Goal: Information Seeking & Learning: Learn about a topic

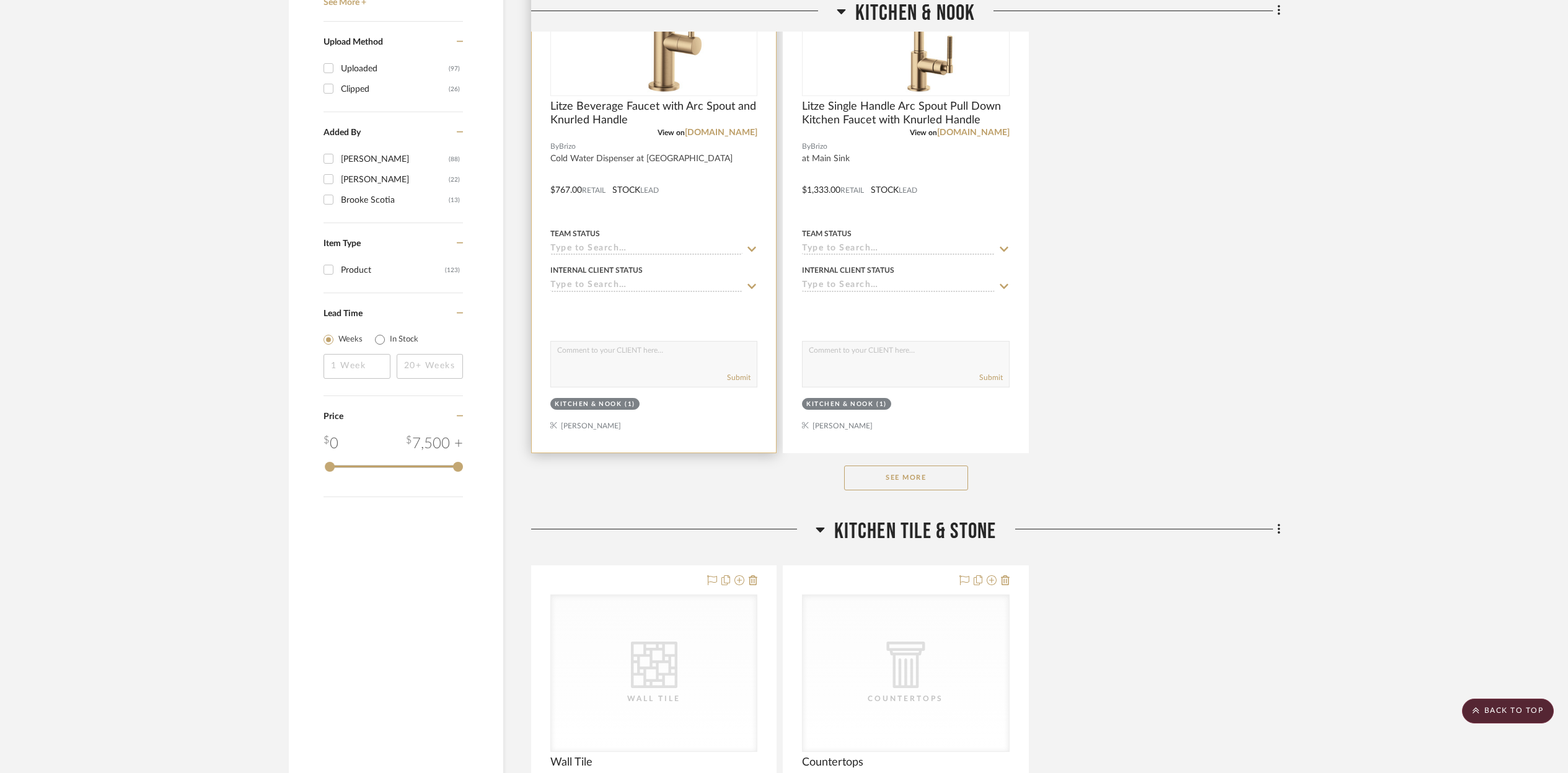
scroll to position [1673, 0]
click at [892, 480] on button "See More" at bounding box center [905, 478] width 124 height 25
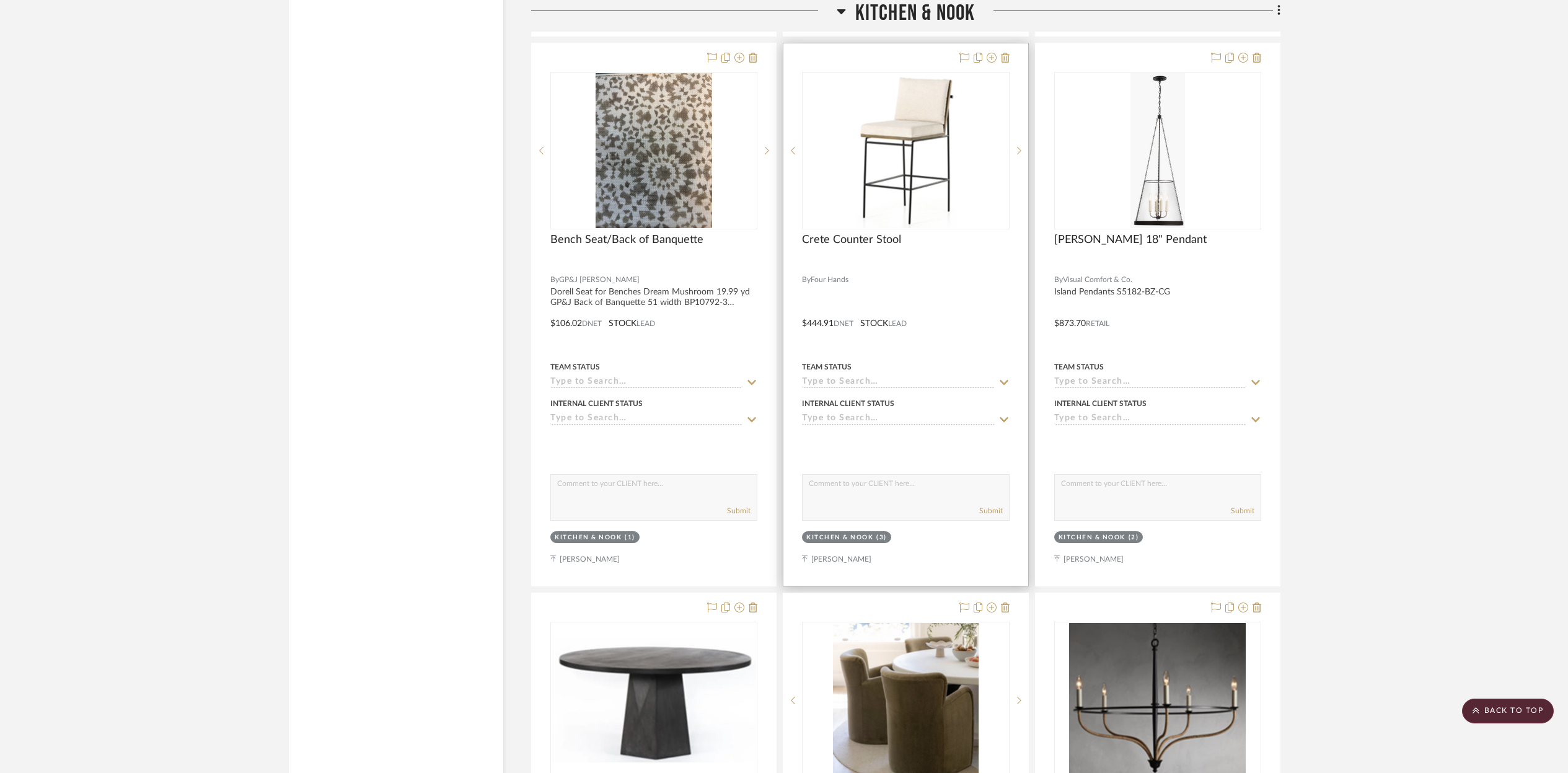
scroll to position [2622, 0]
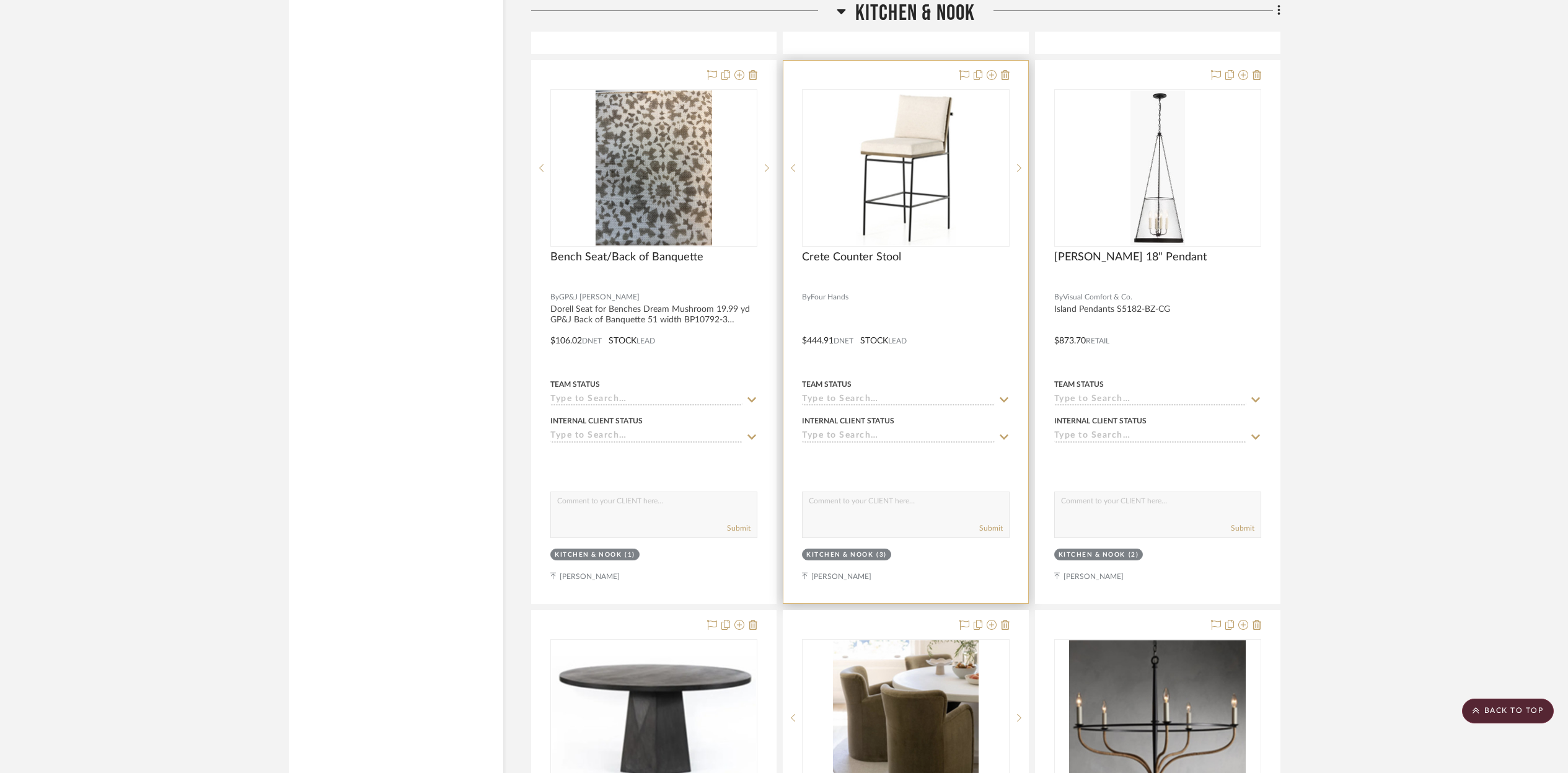
click at [965, 204] on div "0" at bounding box center [905, 168] width 205 height 156
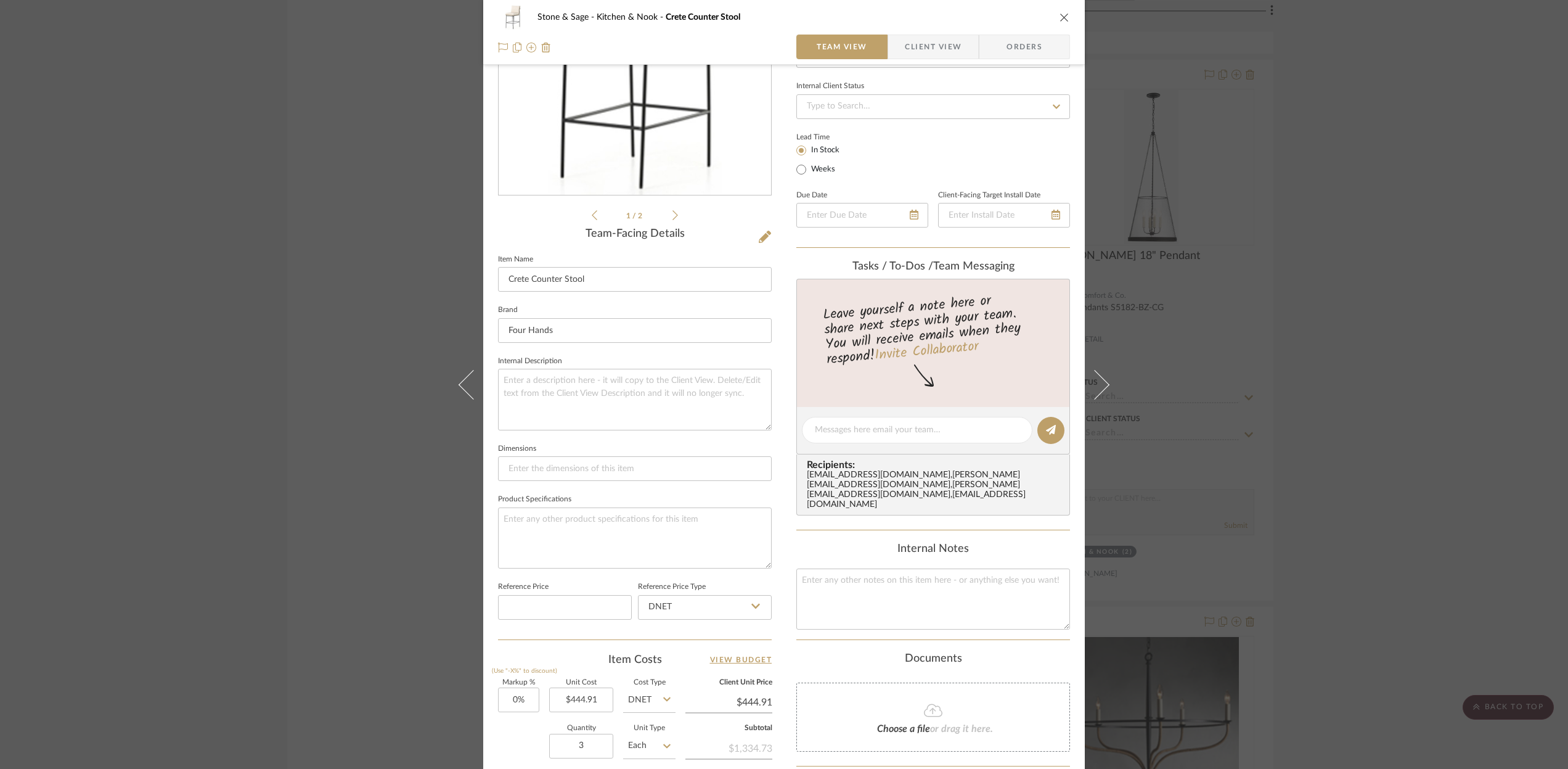
scroll to position [0, 0]
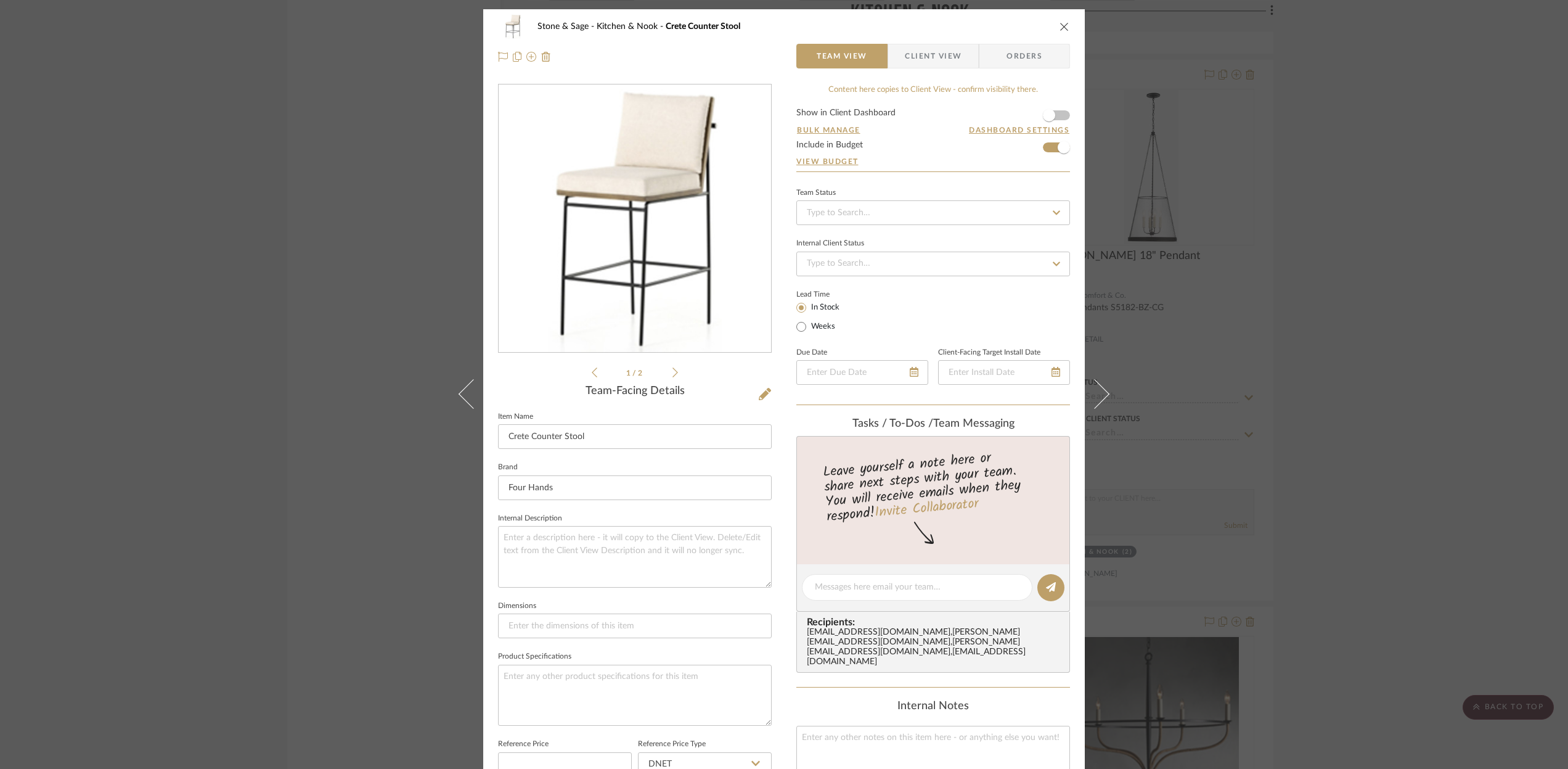
click at [1061, 29] on icon "close" at bounding box center [1064, 26] width 10 height 10
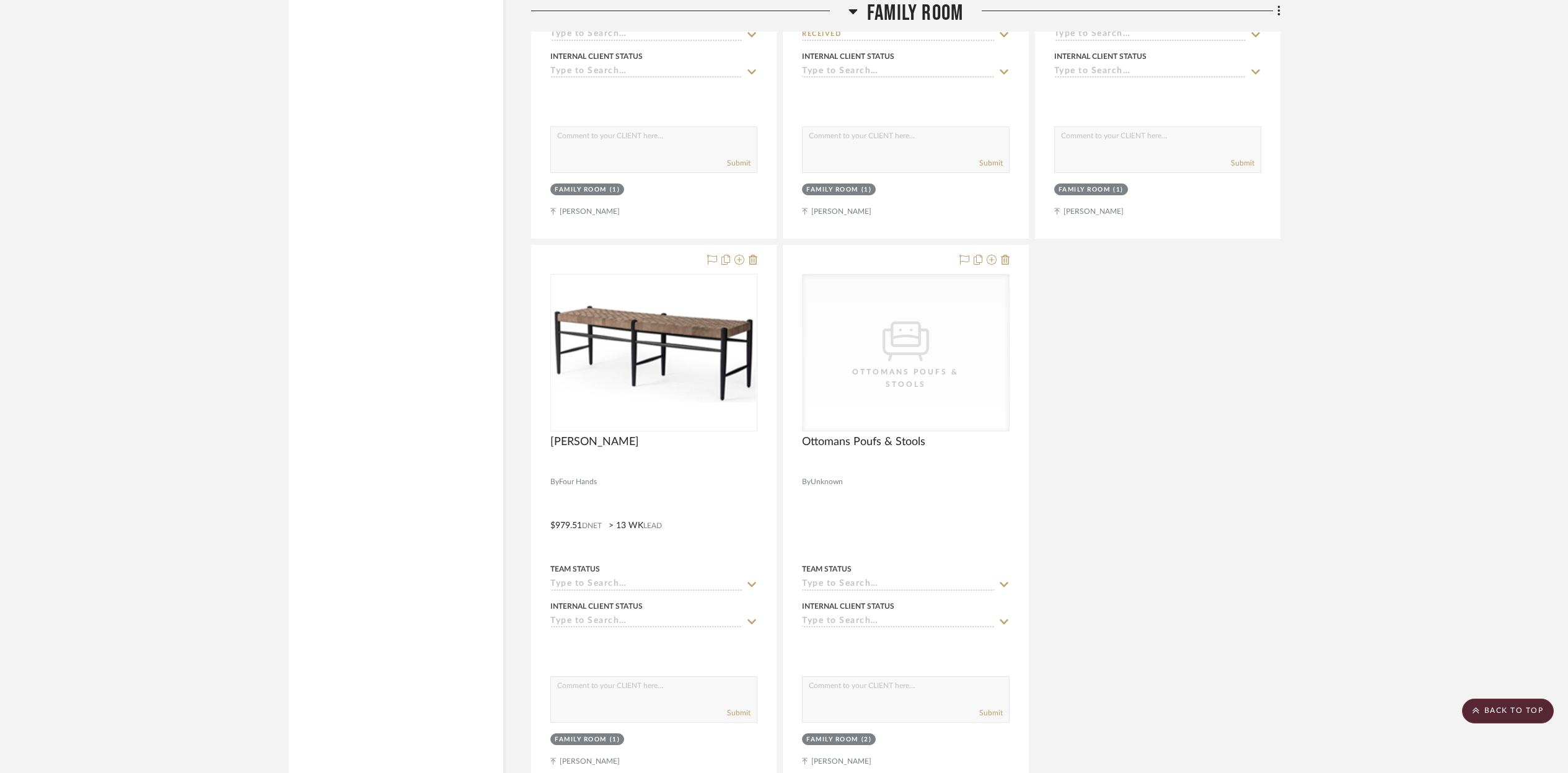
scroll to position [10149, 0]
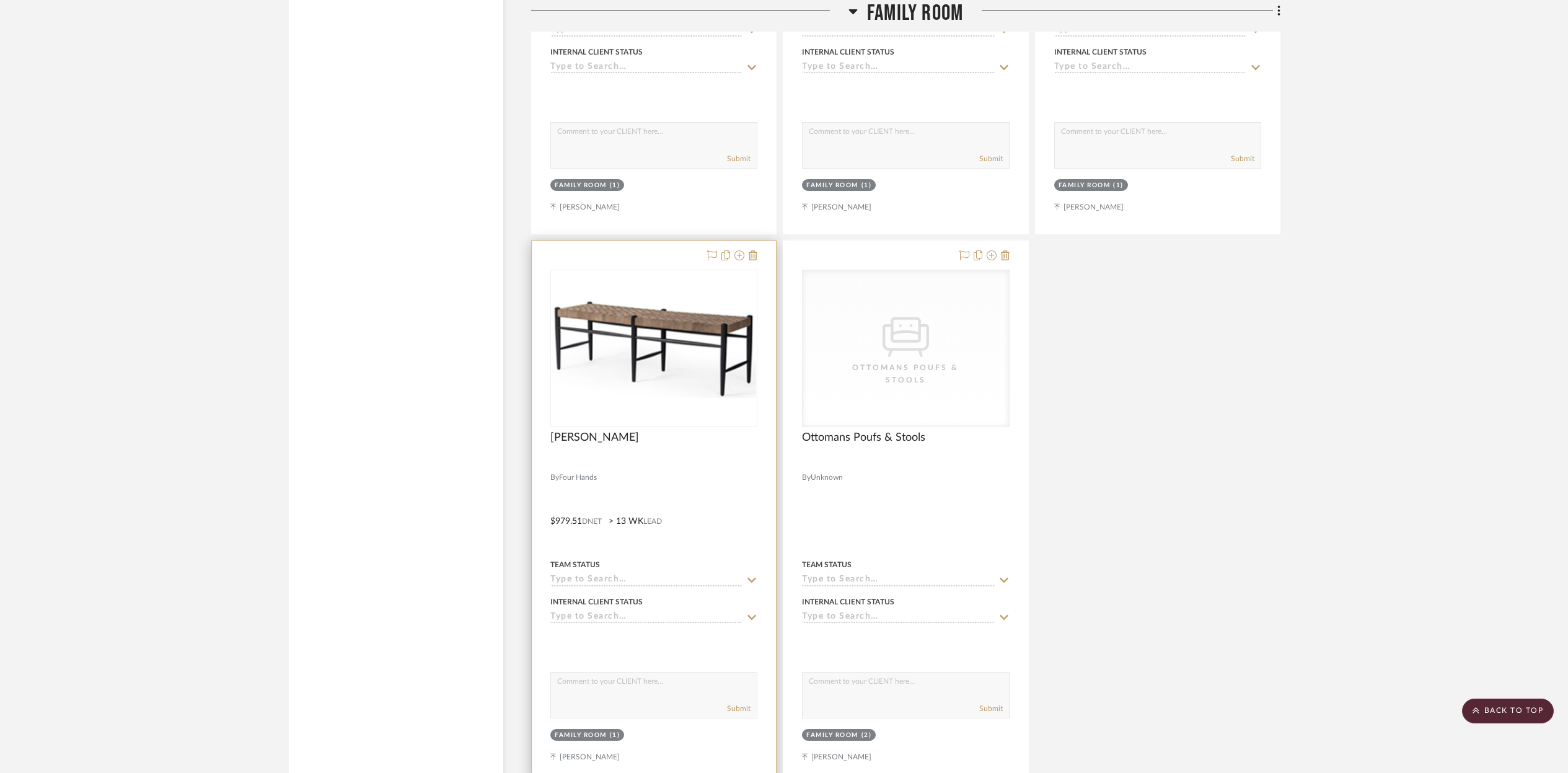
click at [720, 389] on div "0" at bounding box center [654, 348] width 205 height 156
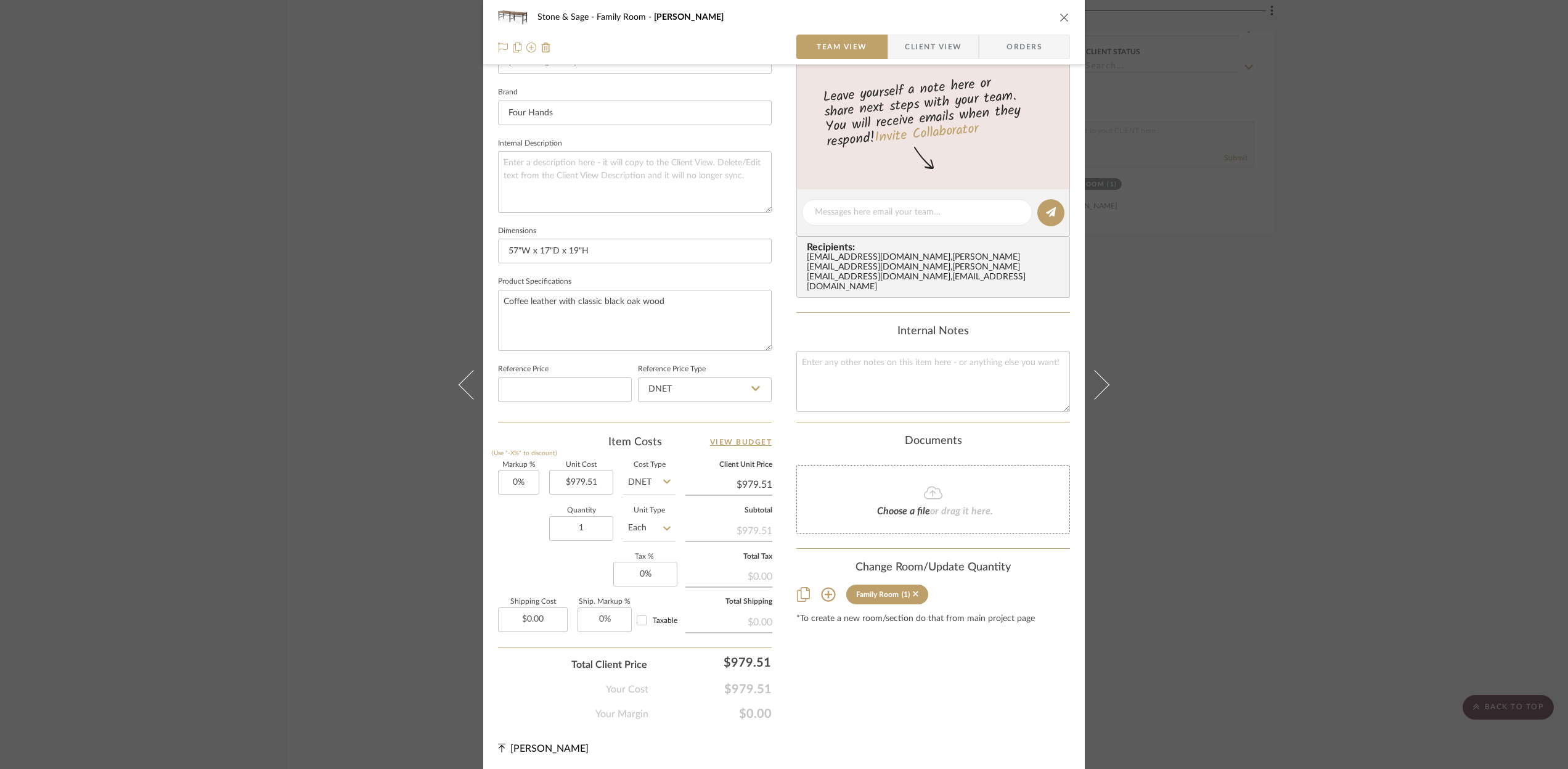
scroll to position [0, 0]
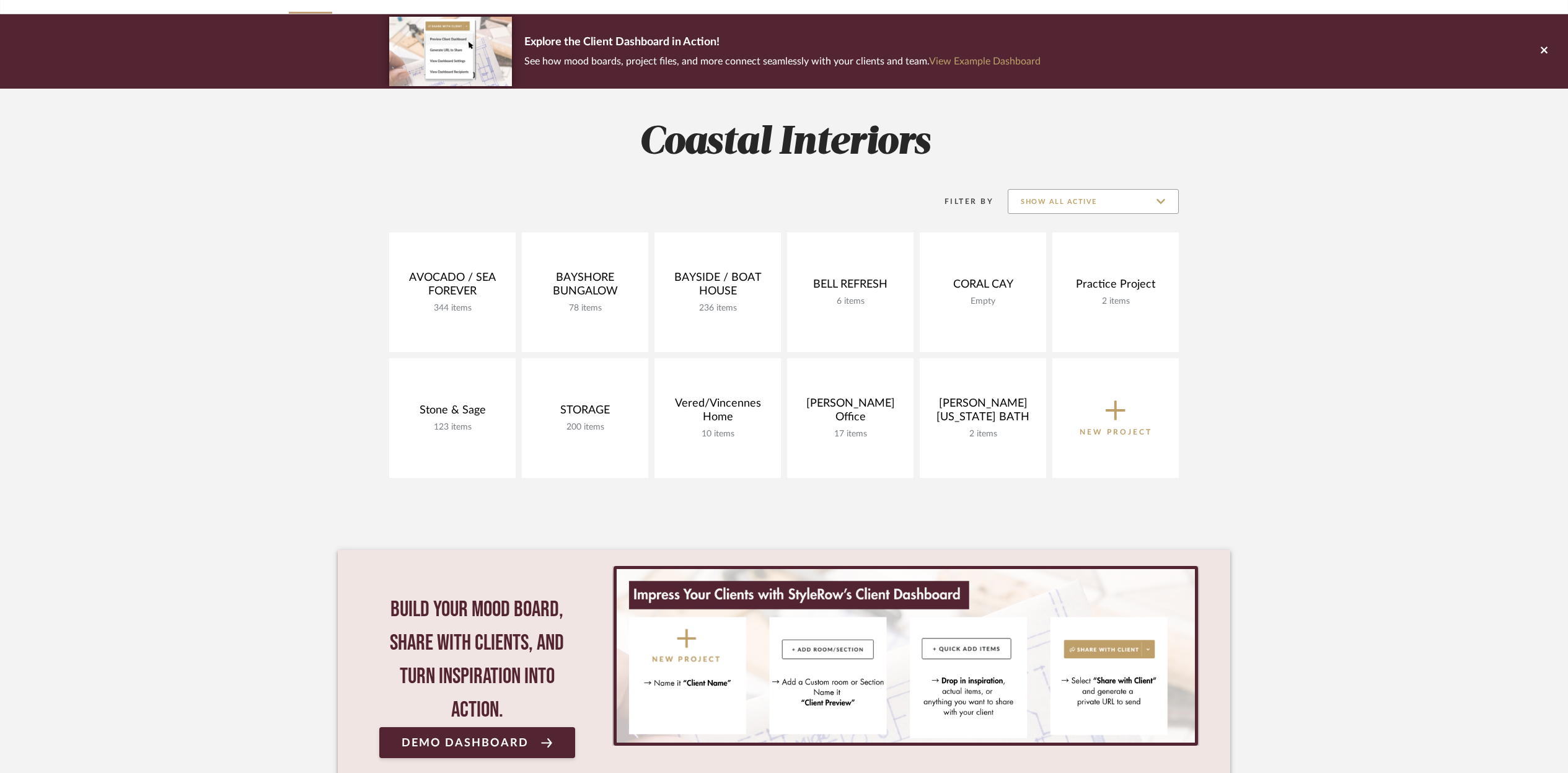
scroll to position [181, 0]
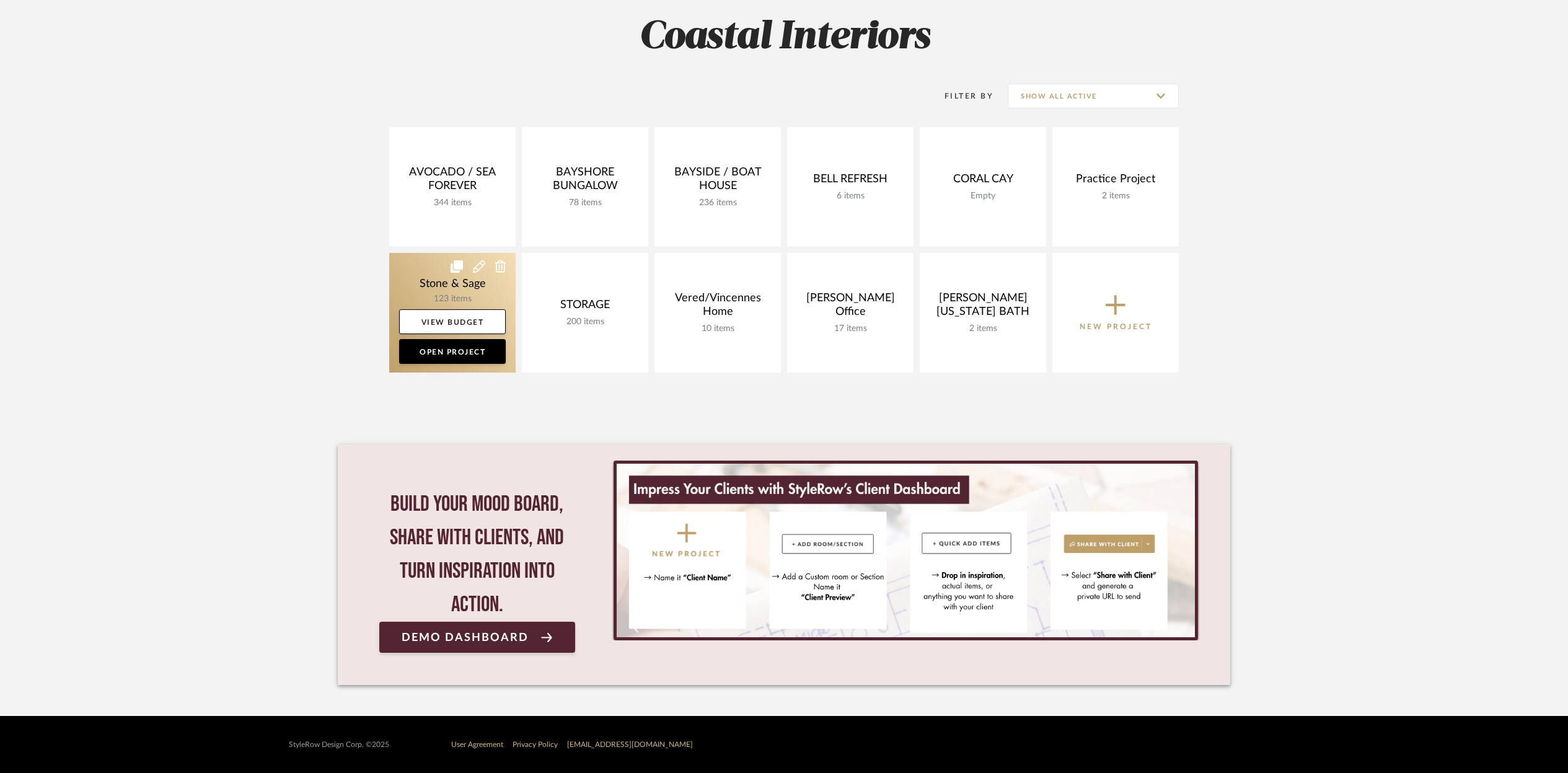
click at [479, 295] on link at bounding box center [452, 313] width 127 height 119
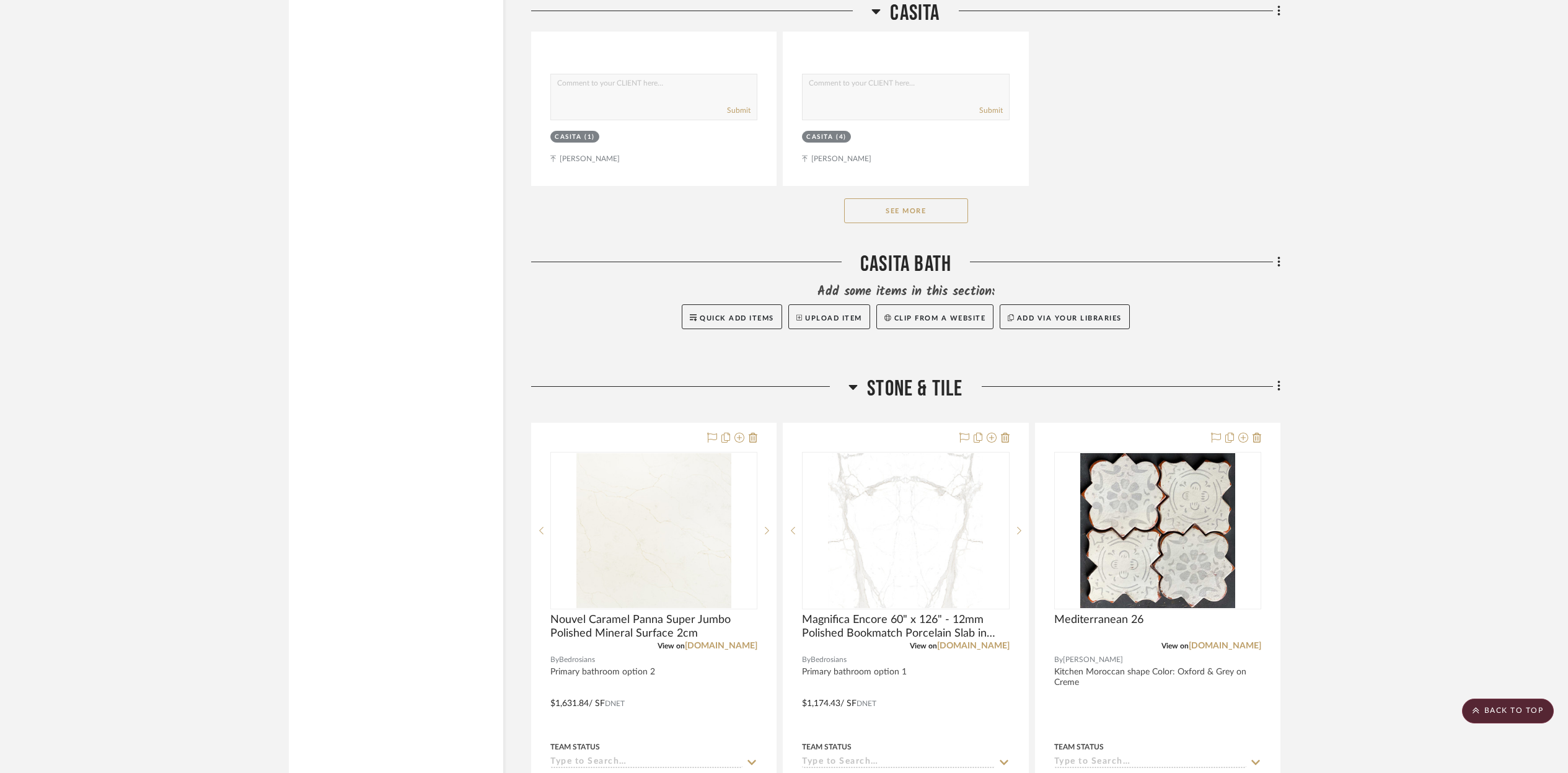
scroll to position [23773, 0]
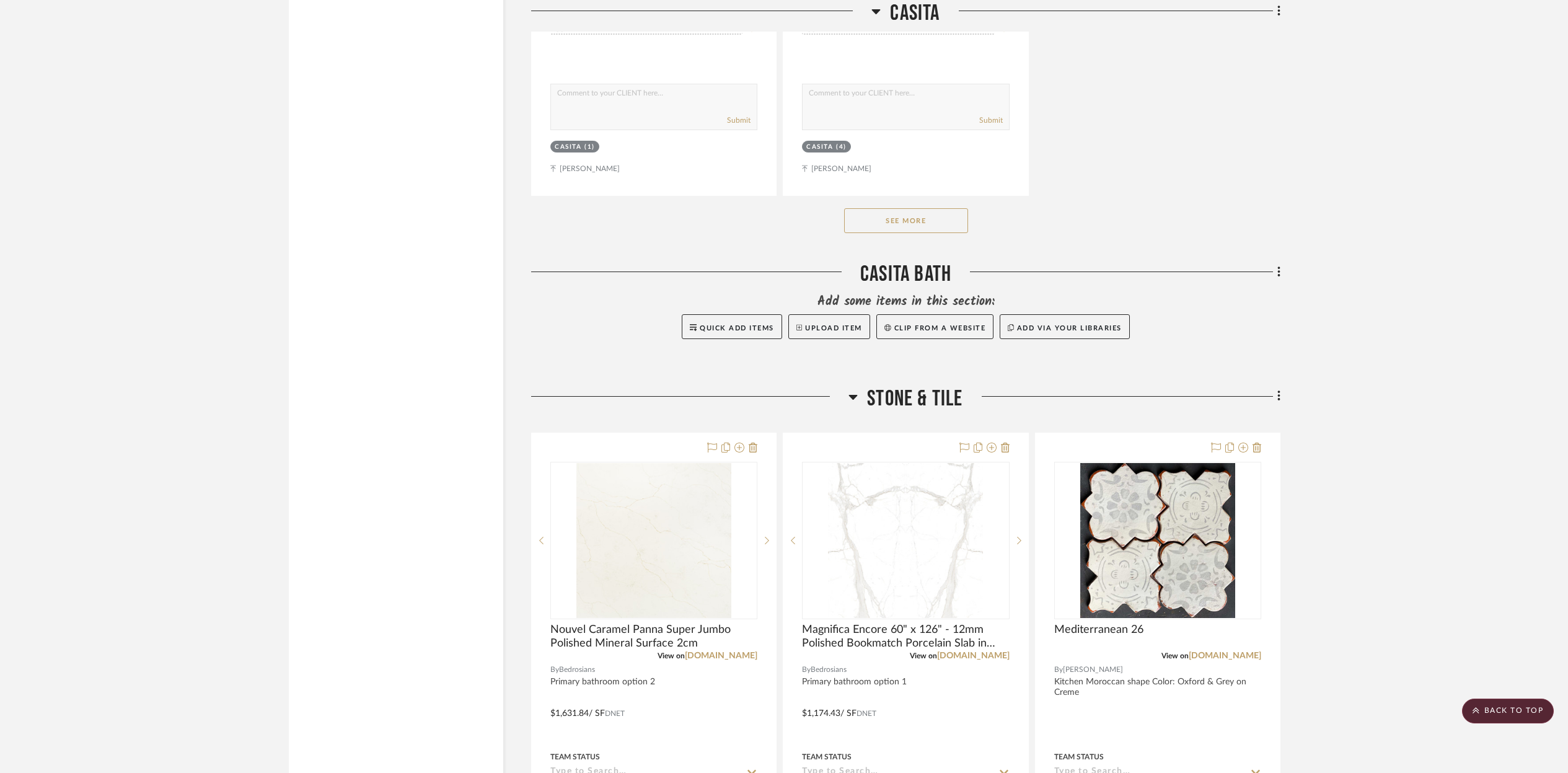
click at [877, 208] on button "See More" at bounding box center [905, 220] width 124 height 25
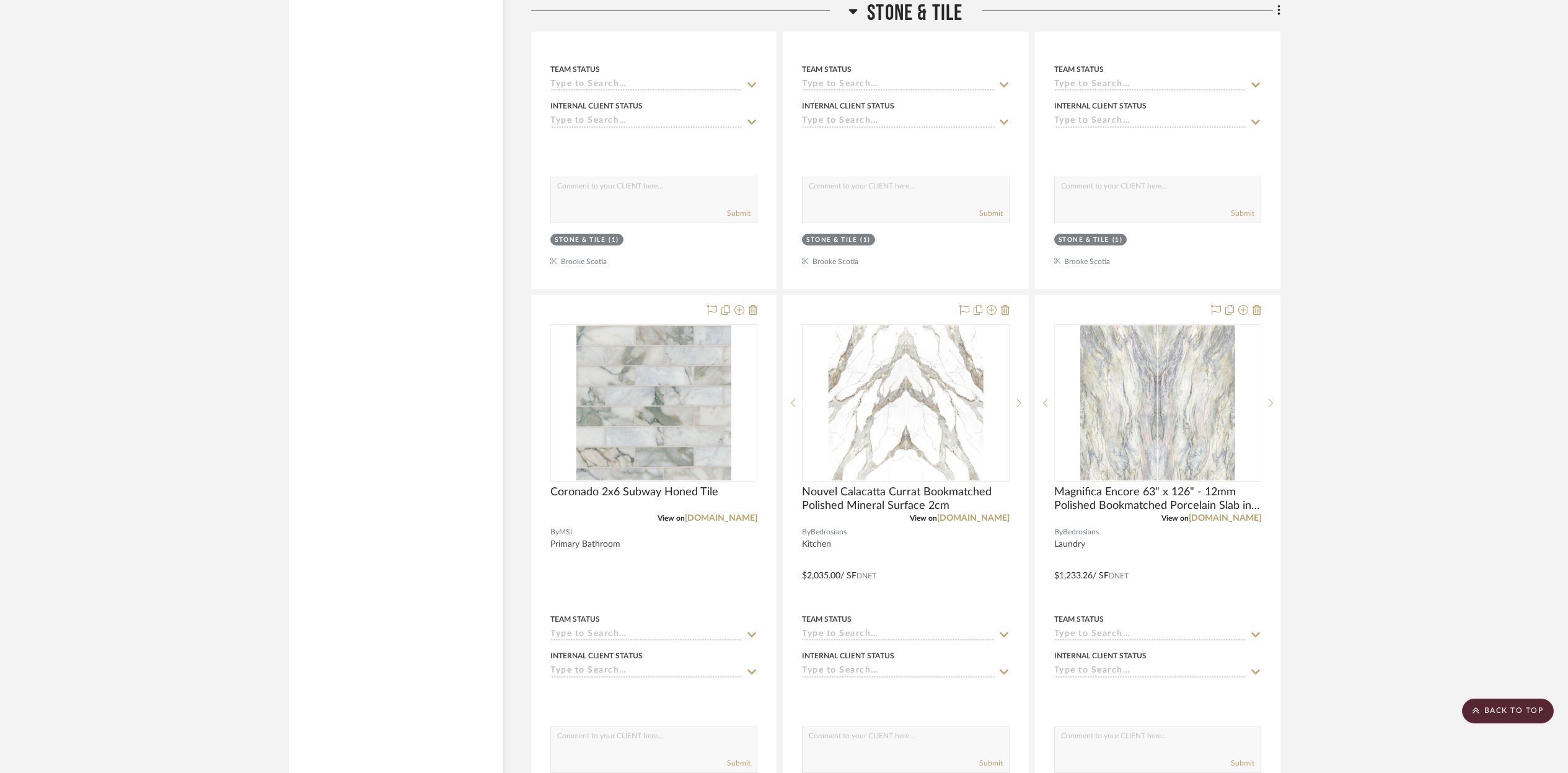
scroll to position [24350, 0]
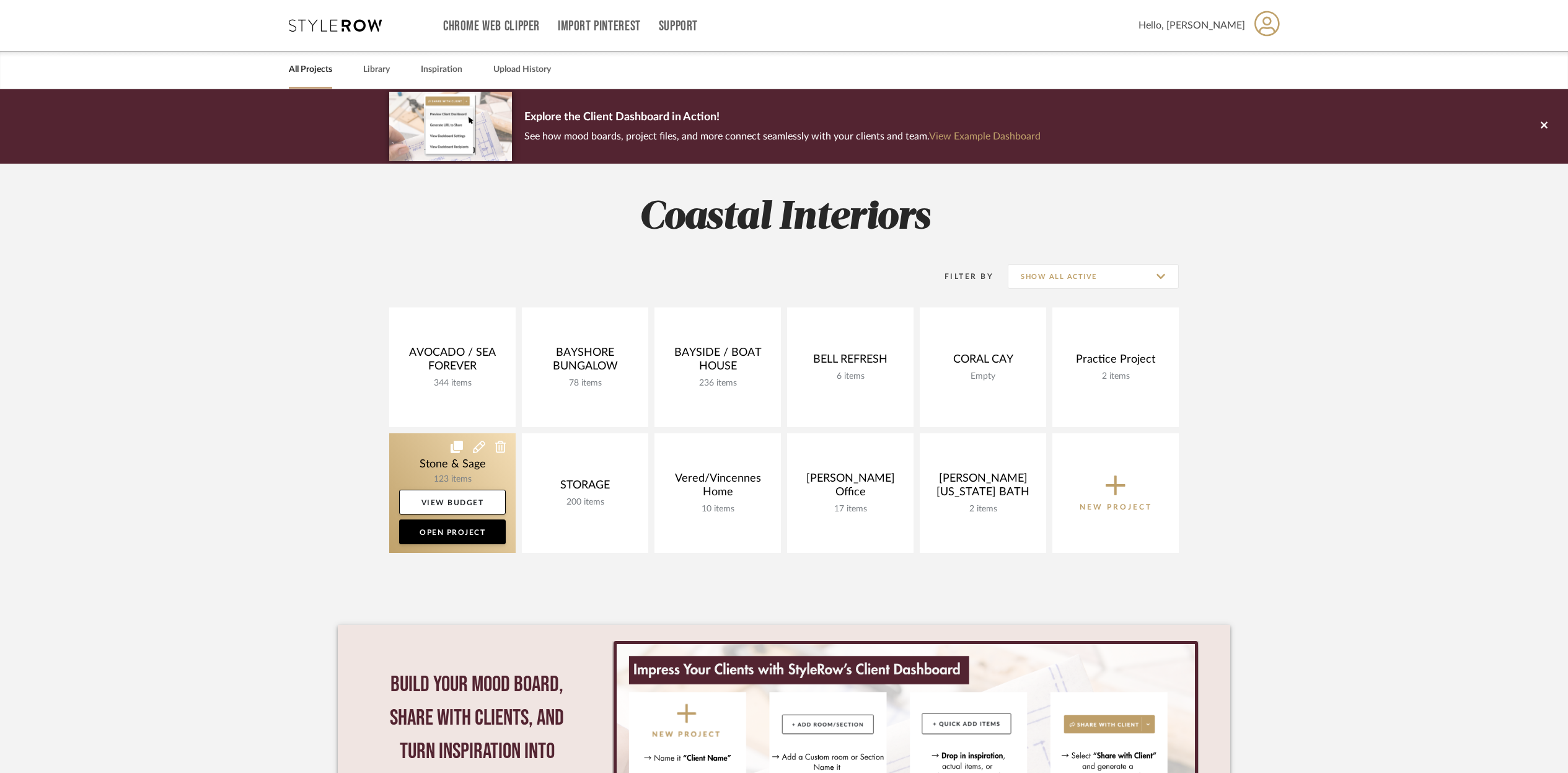
click at [461, 454] on link at bounding box center [452, 492] width 127 height 119
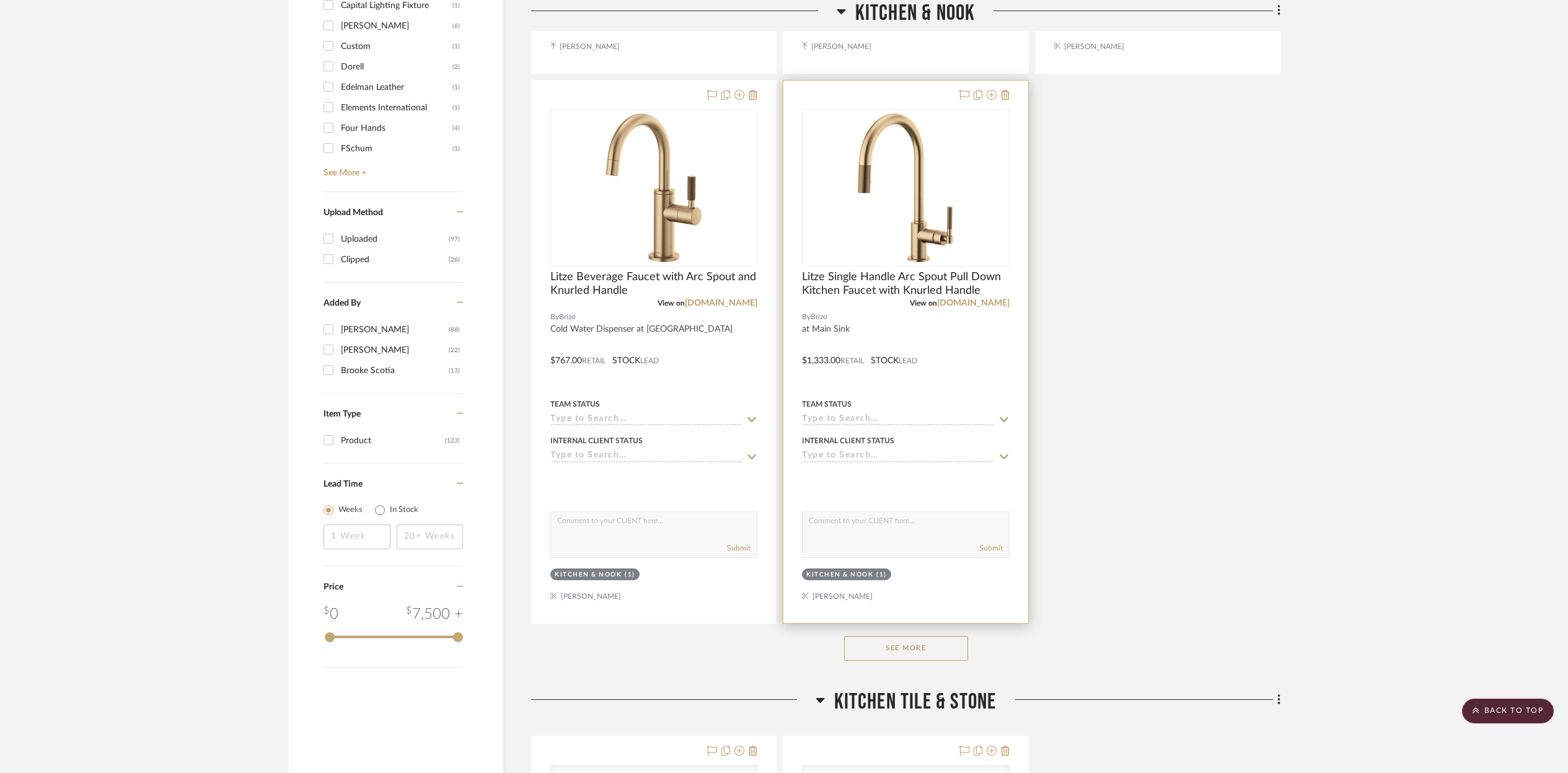
scroll to position [1490, 0]
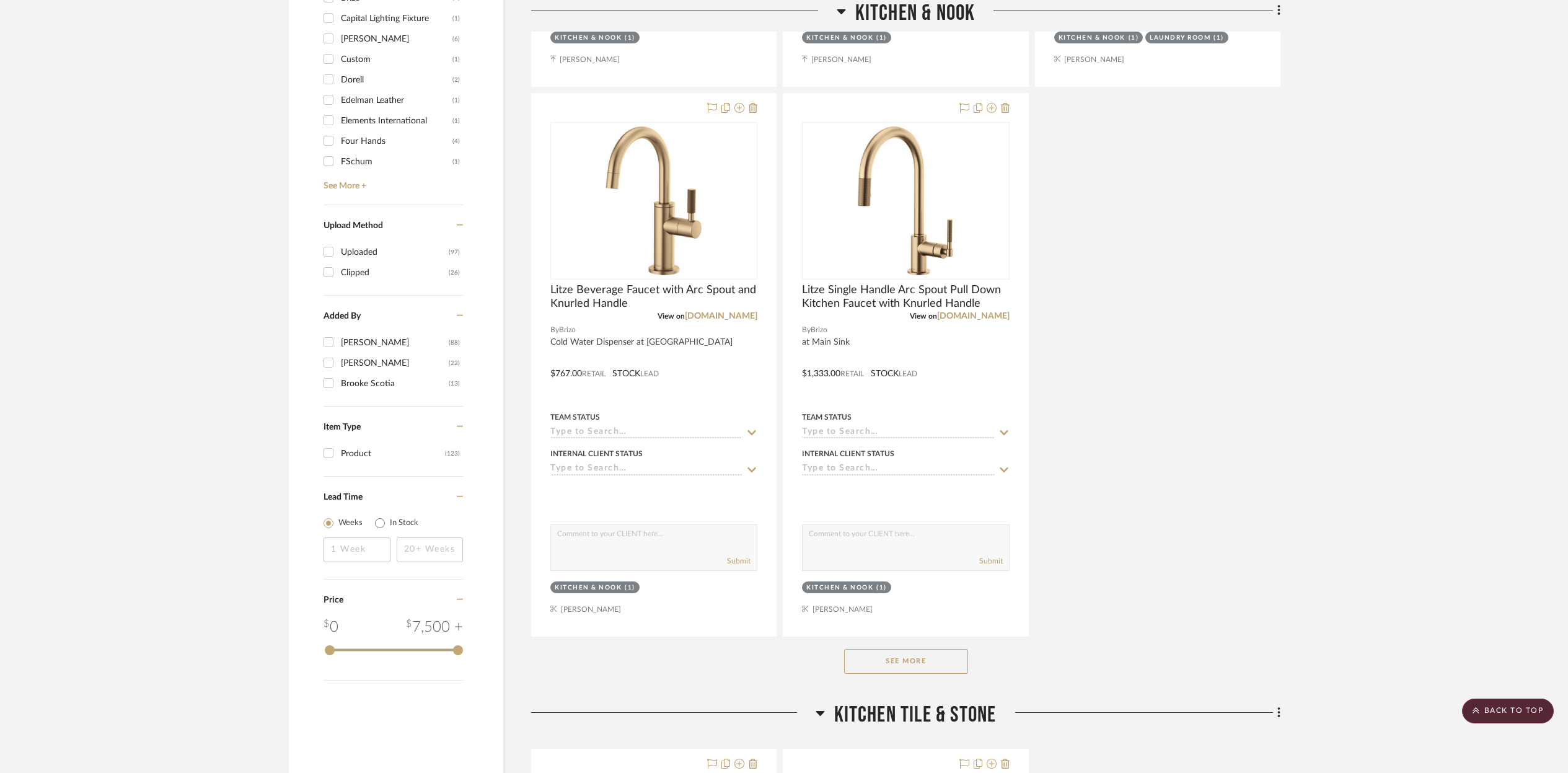
click at [911, 658] on button "See More" at bounding box center [905, 661] width 124 height 25
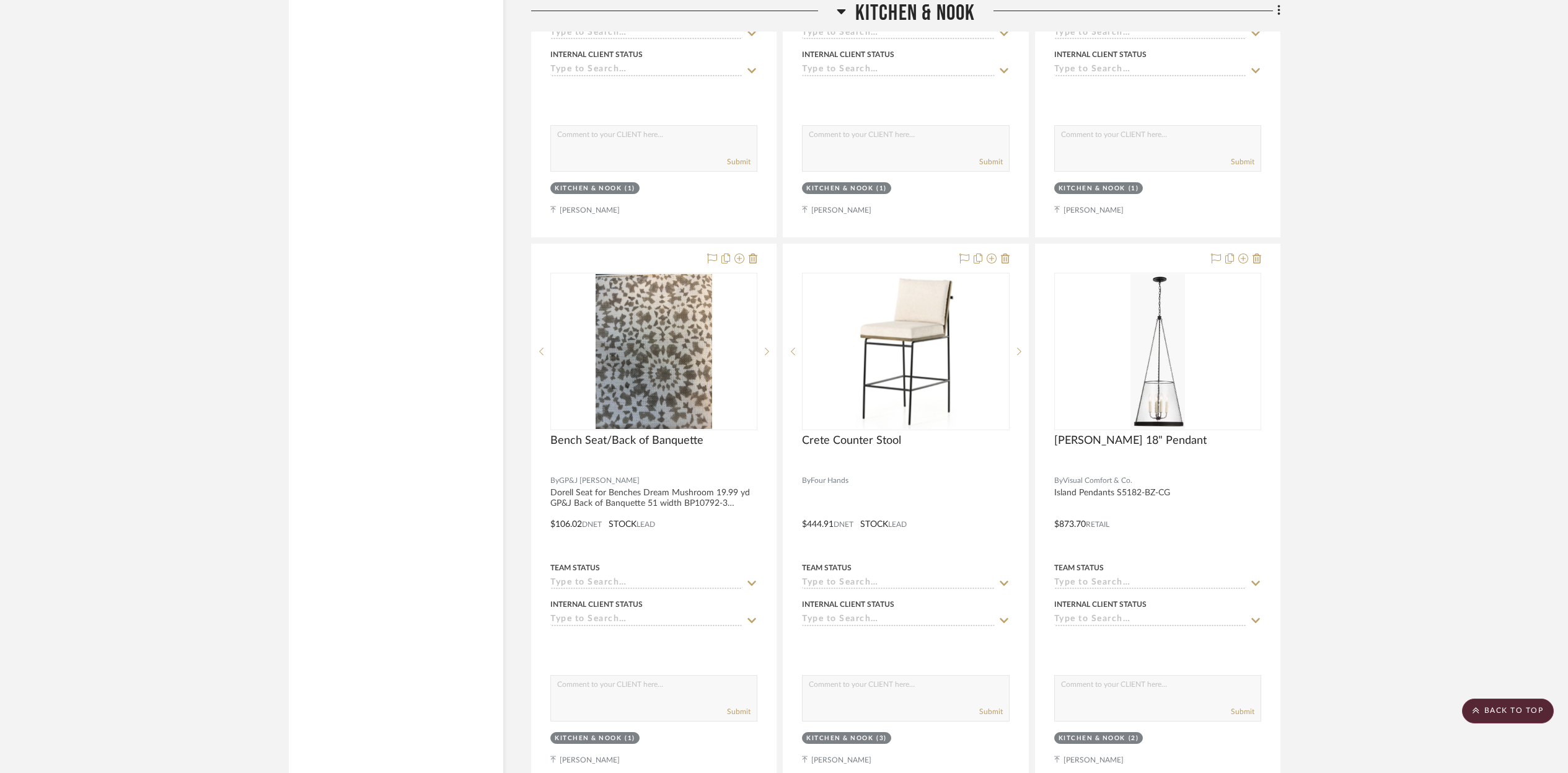
scroll to position [2442, 0]
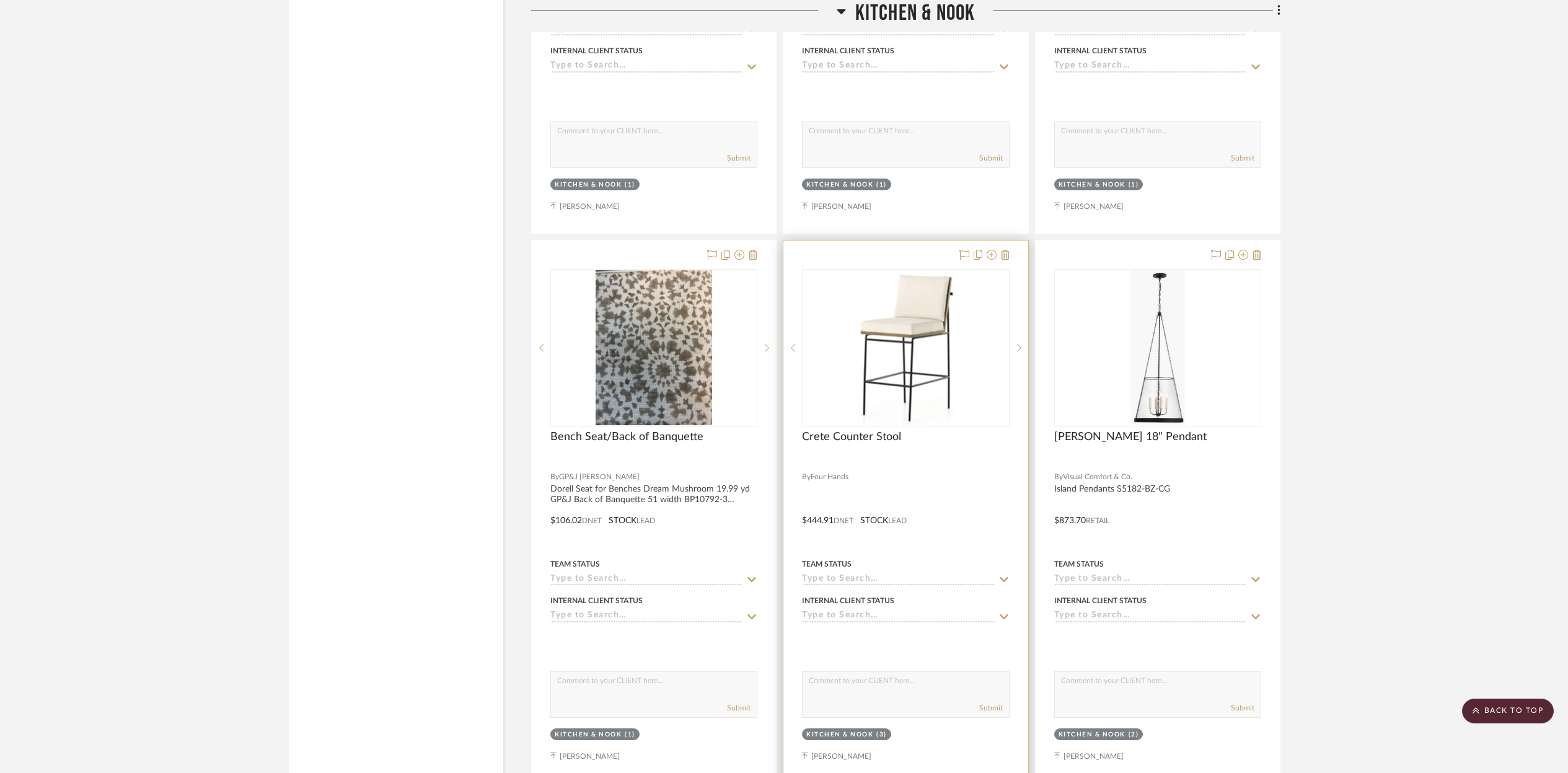
click at [989, 367] on div "0" at bounding box center [905, 348] width 205 height 156
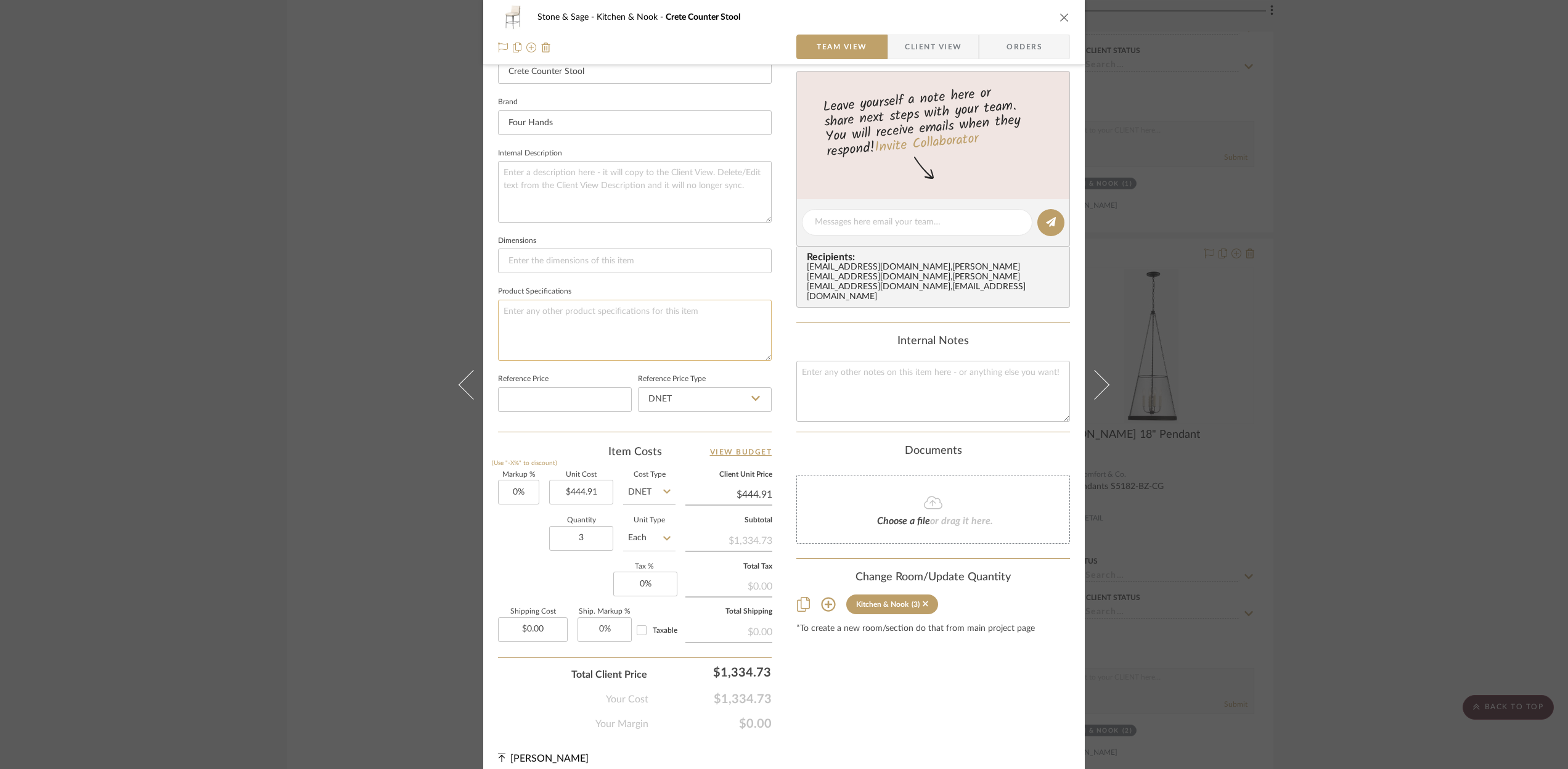
scroll to position [375, 0]
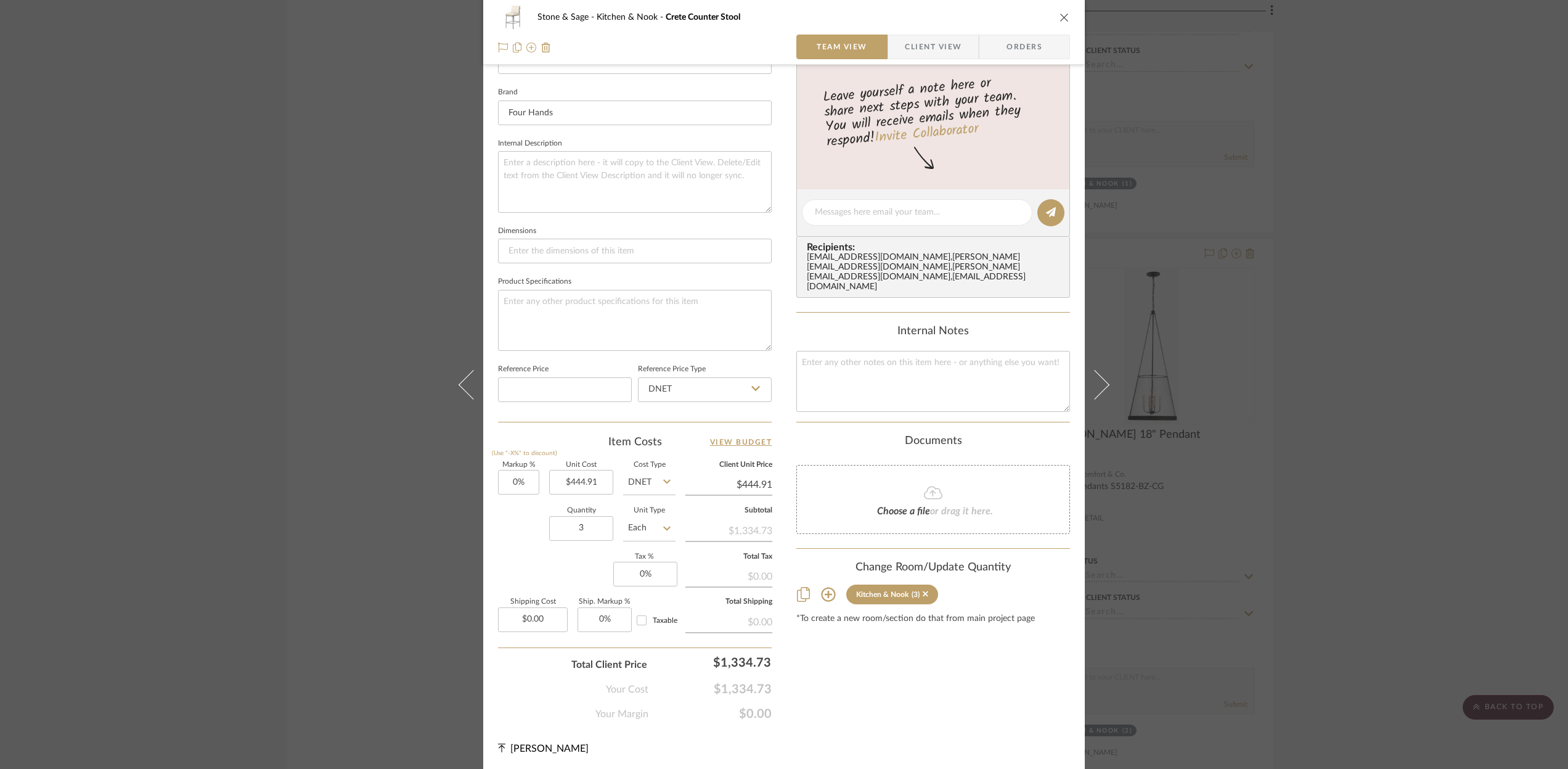
click at [1060, 13] on icon "close" at bounding box center [1064, 17] width 10 height 10
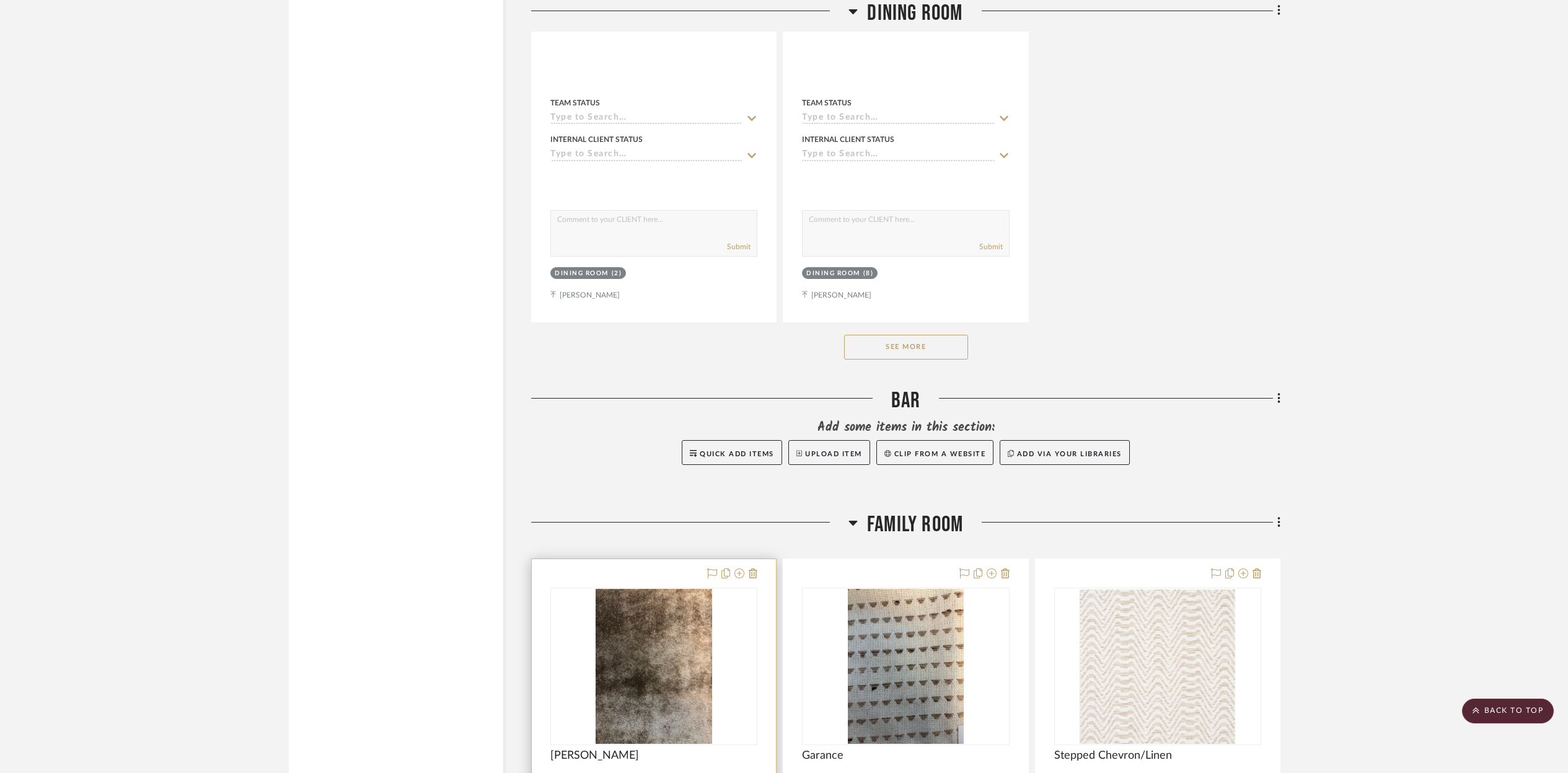
scroll to position [8651, 0]
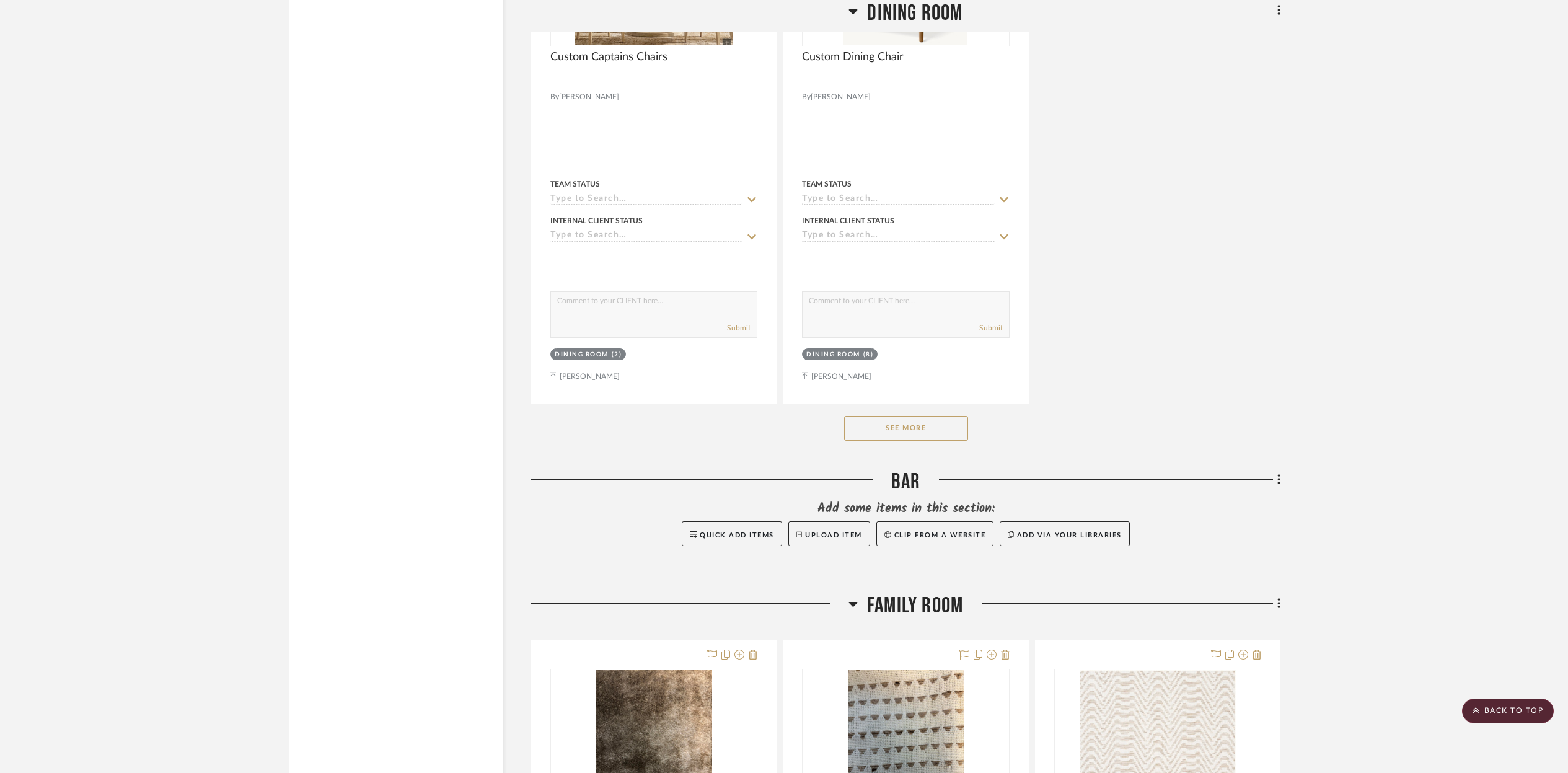
click at [916, 423] on button "See More" at bounding box center [905, 427] width 124 height 25
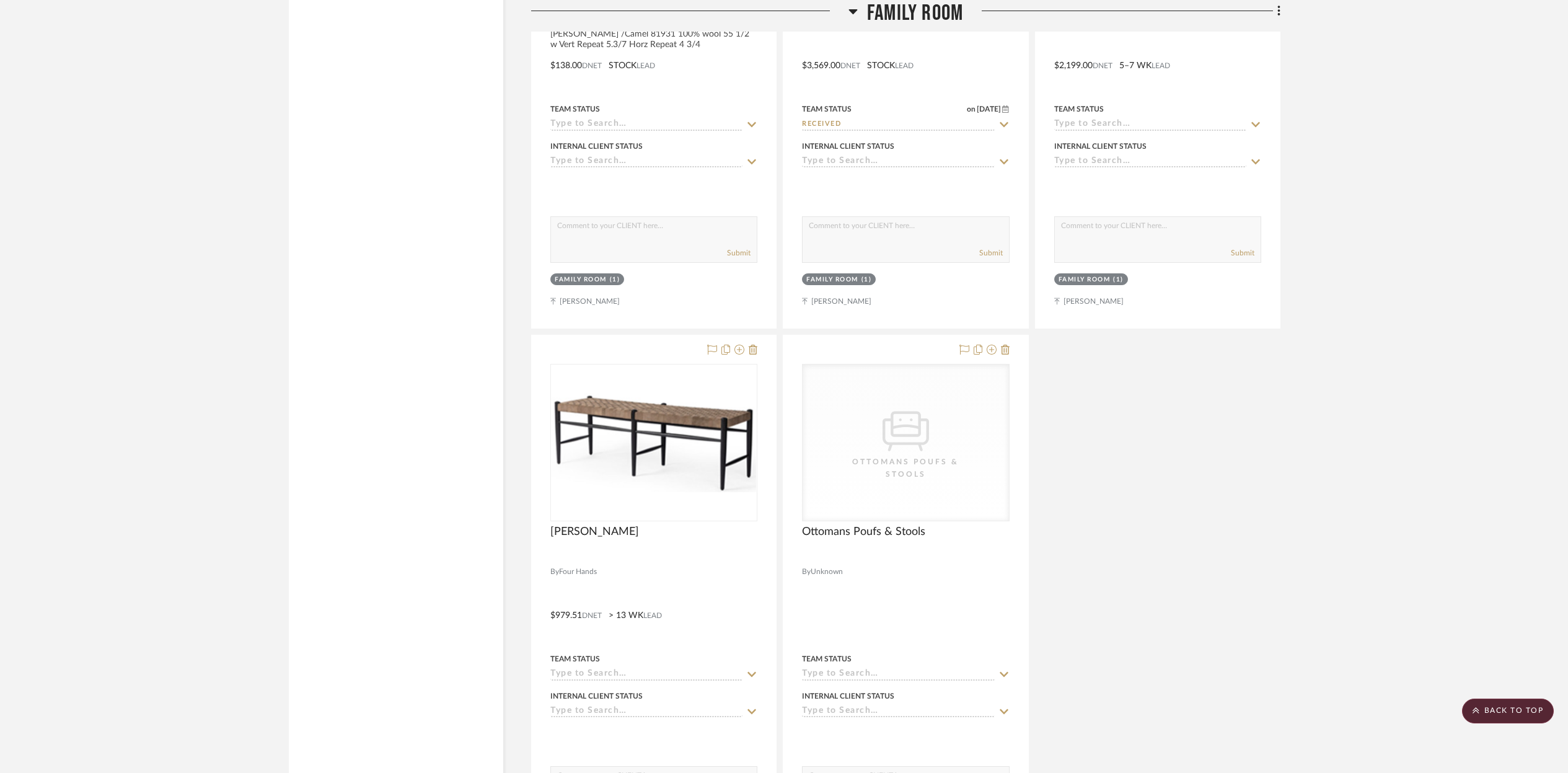
scroll to position [10162, 0]
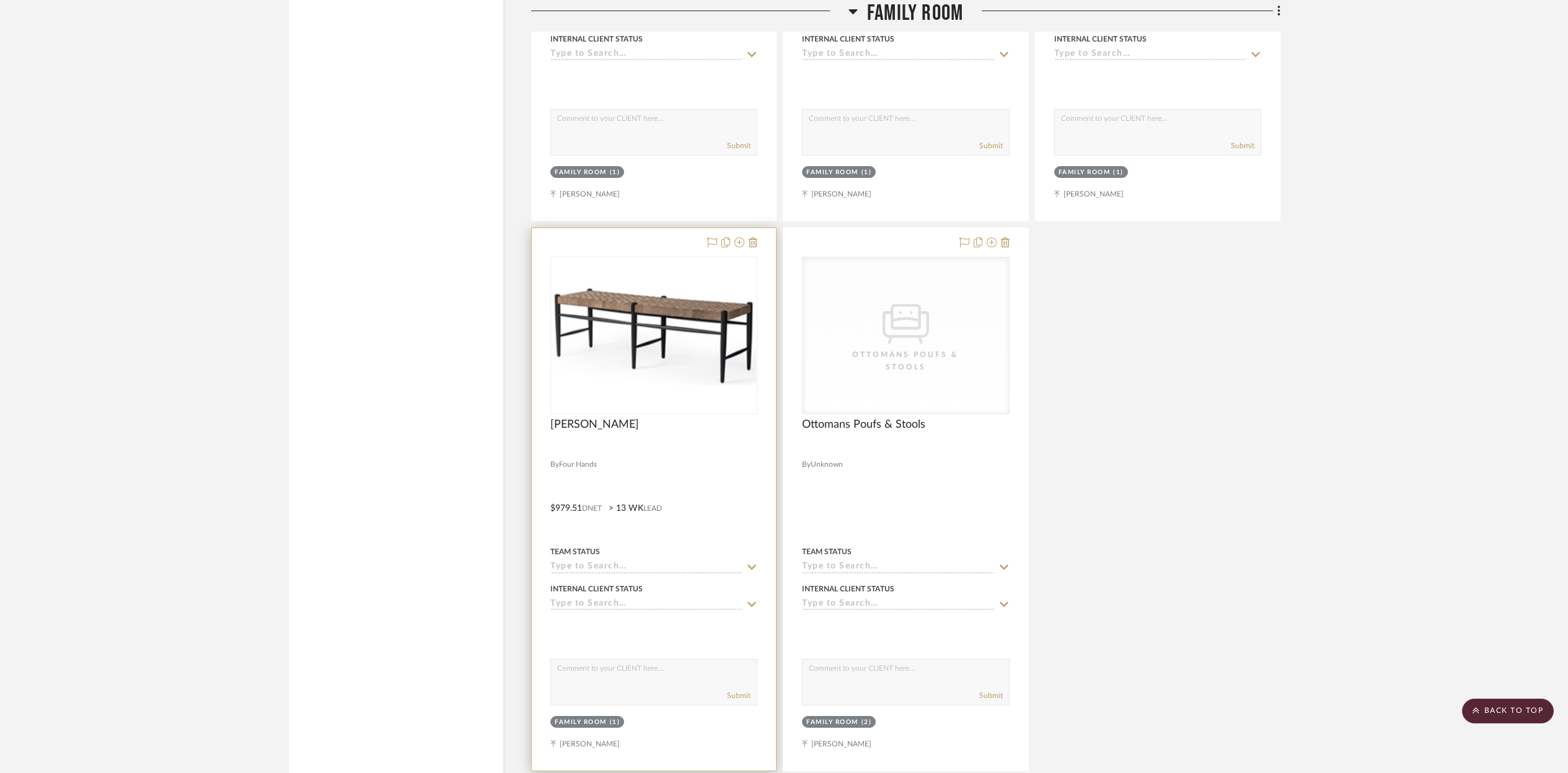
click at [654, 388] on div "0" at bounding box center [654, 335] width 205 height 156
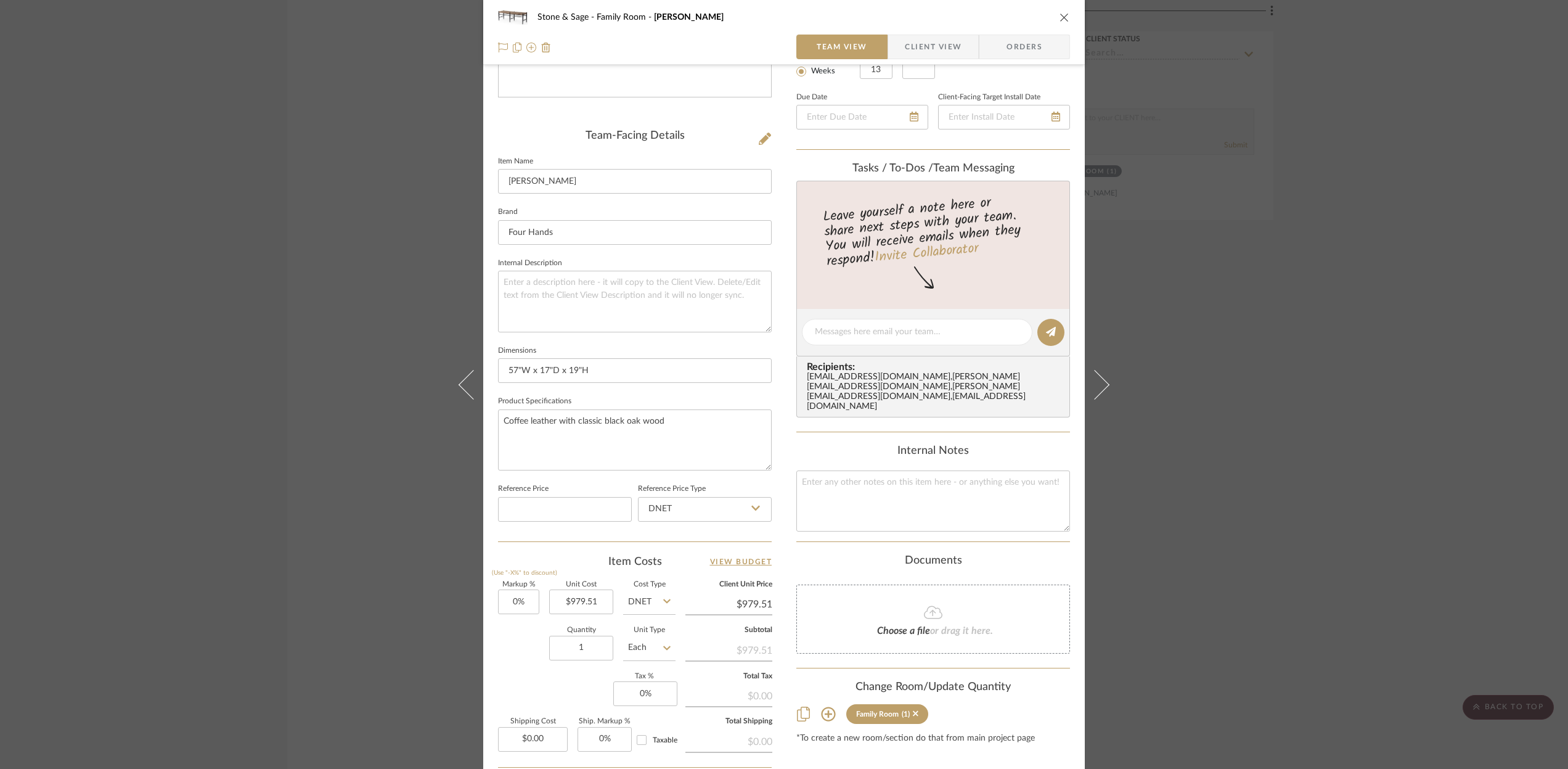
scroll to position [0, 0]
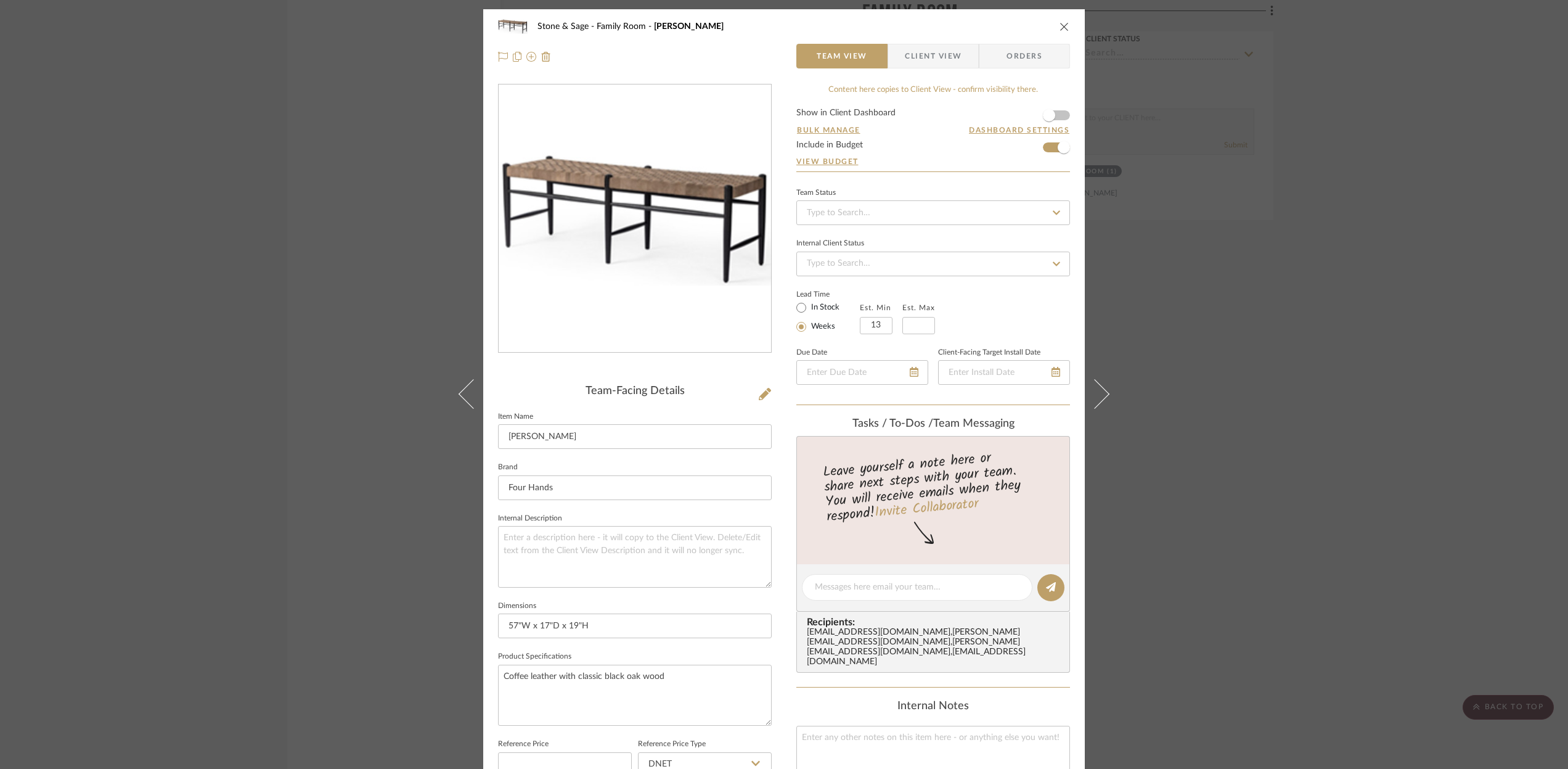
drag, startPoint x: 1062, startPoint y: 24, endPoint x: 1056, endPoint y: 27, distance: 6.7
click at [1062, 25] on icon "close" at bounding box center [1064, 26] width 10 height 10
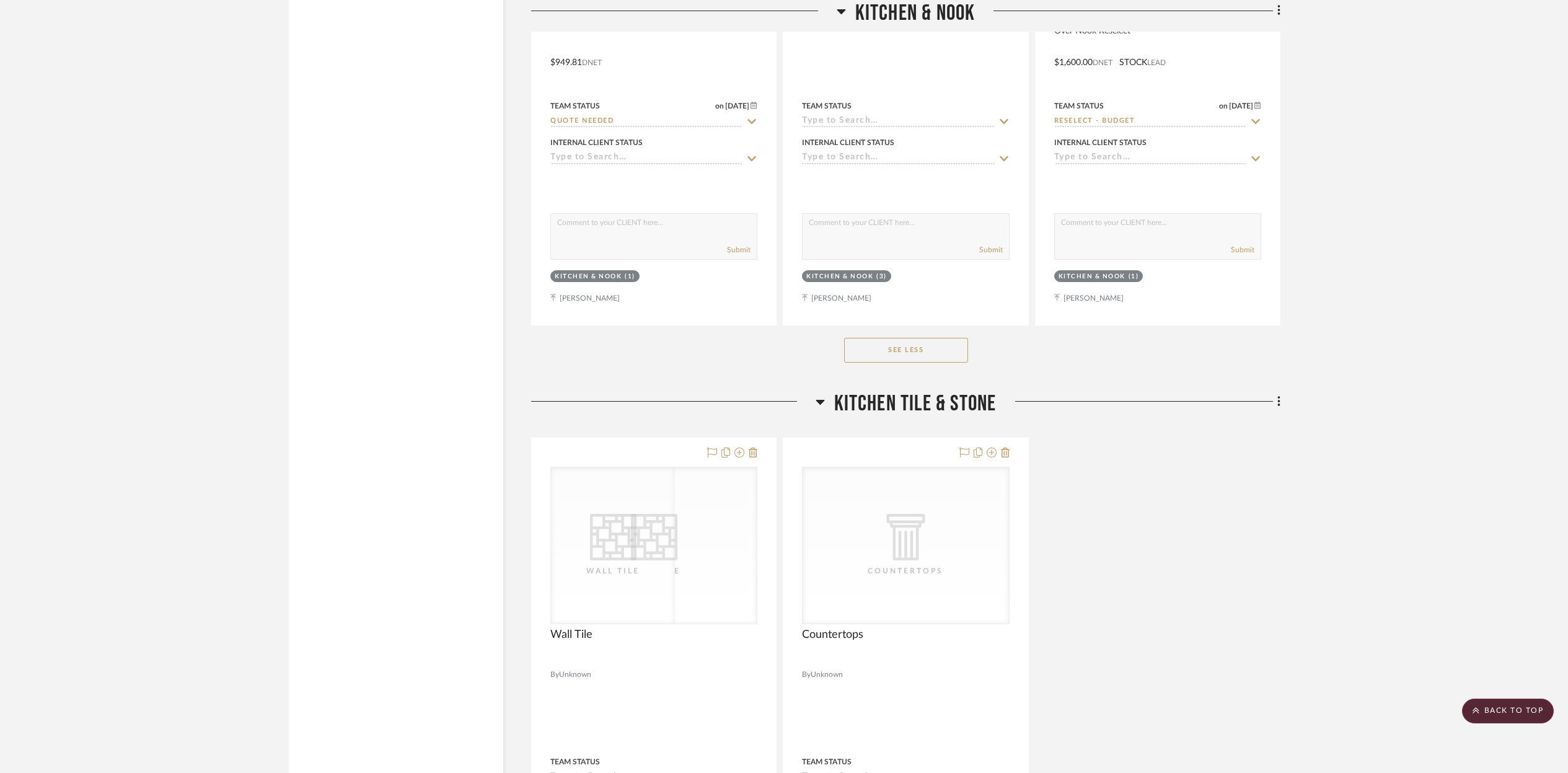
scroll to position [3426, 0]
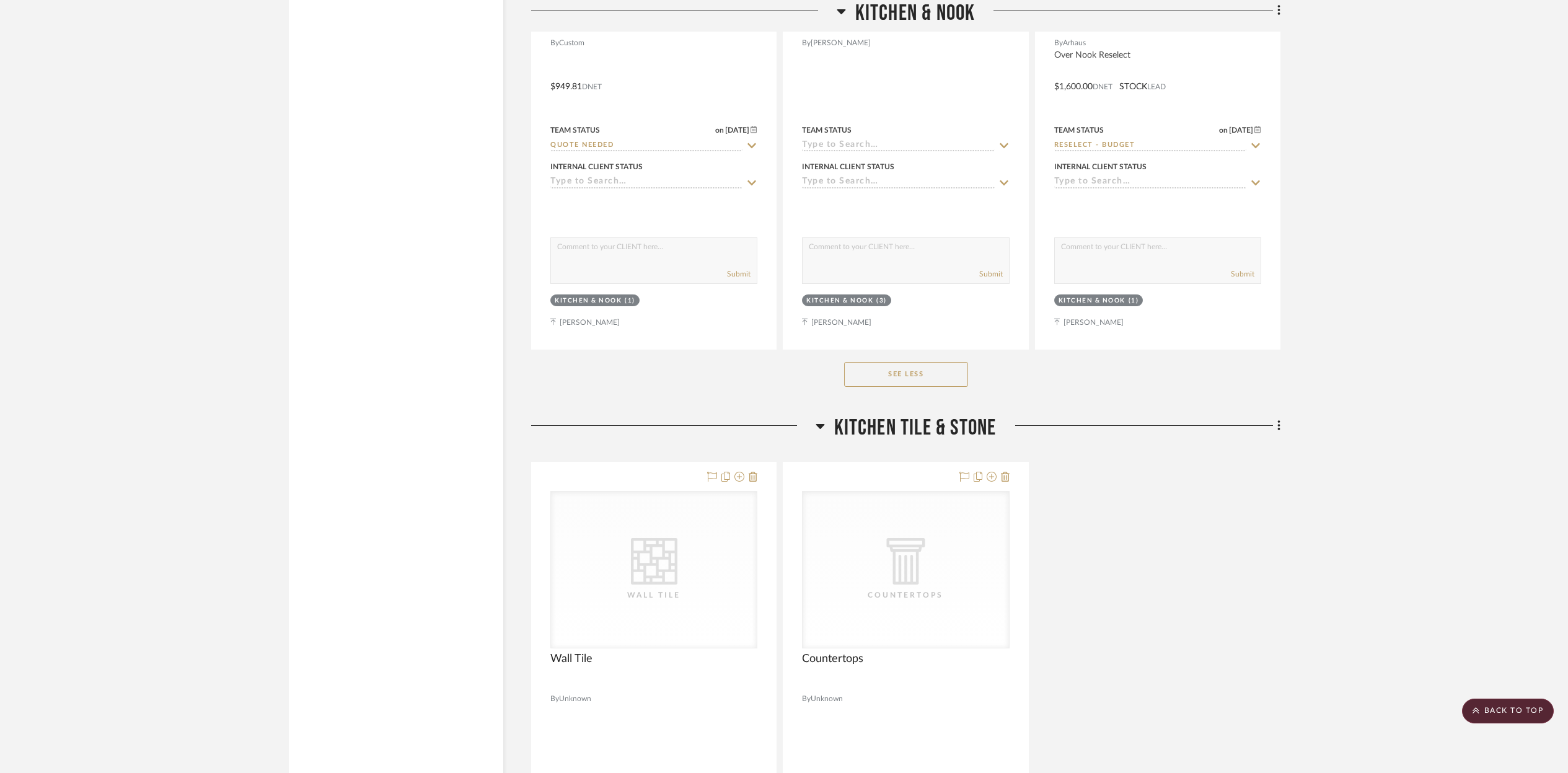
click at [898, 371] on button "See Less" at bounding box center [905, 374] width 124 height 25
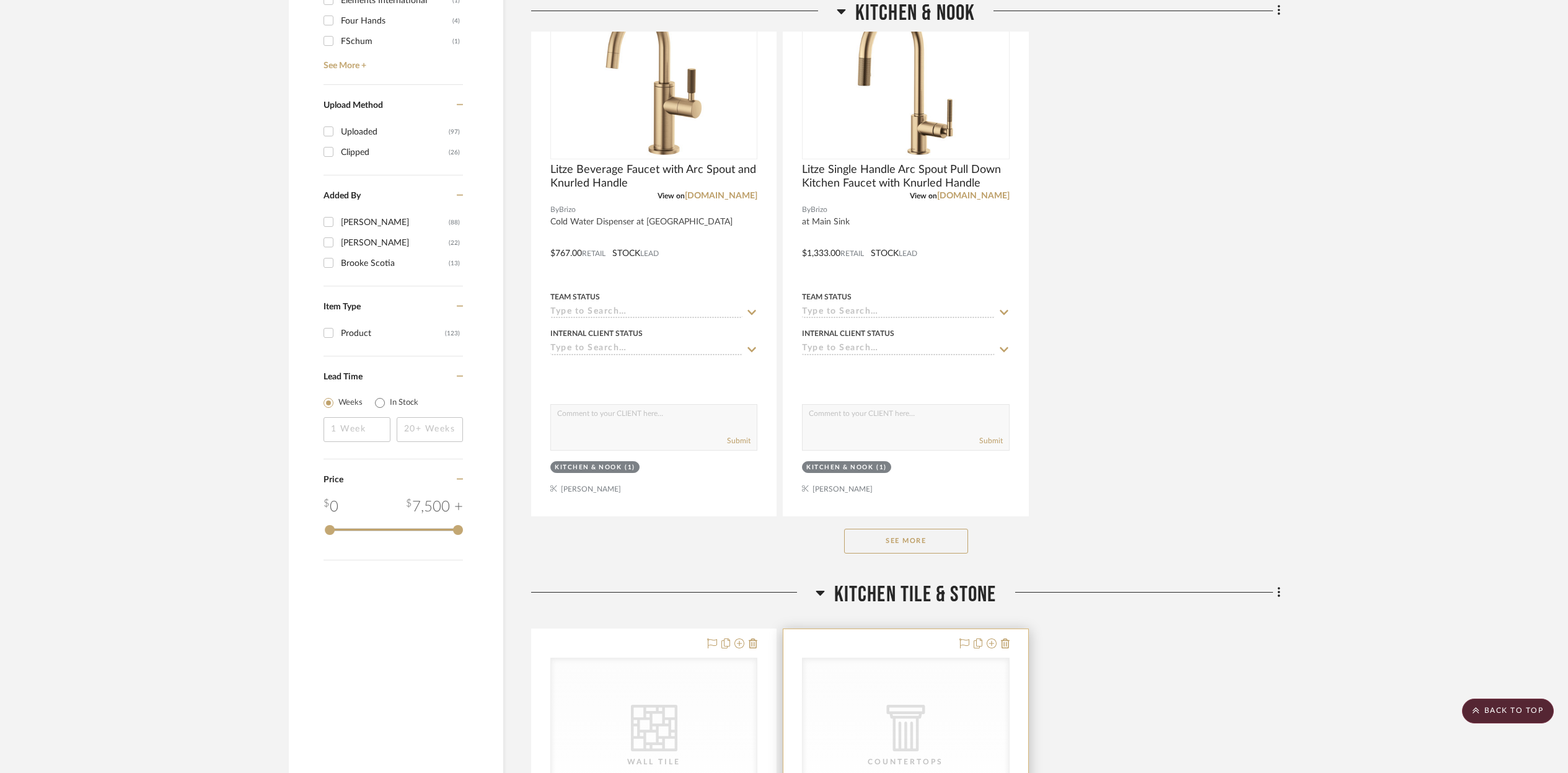
scroll to position [1566, 0]
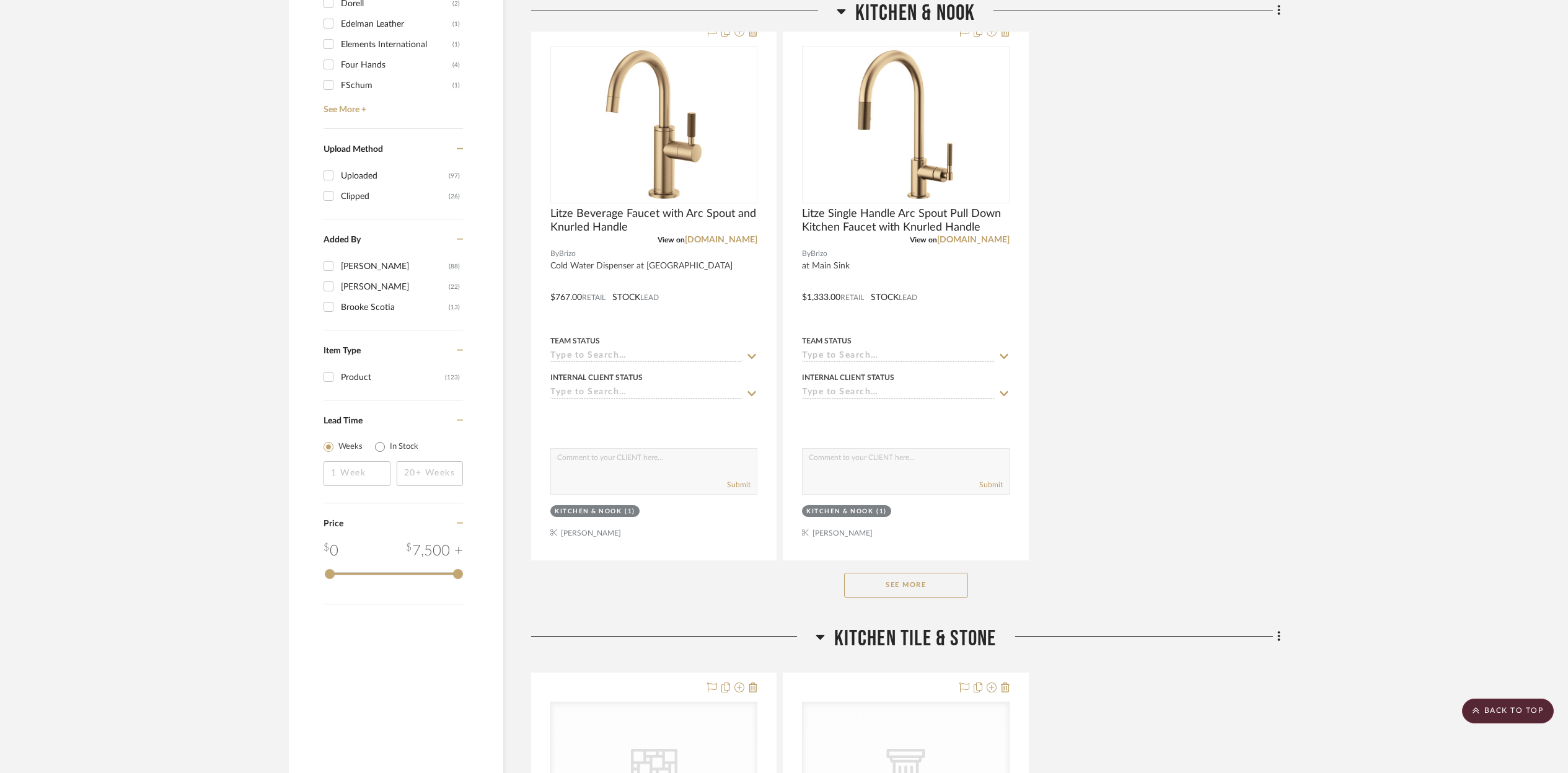
click at [887, 585] on button "See More" at bounding box center [905, 584] width 124 height 25
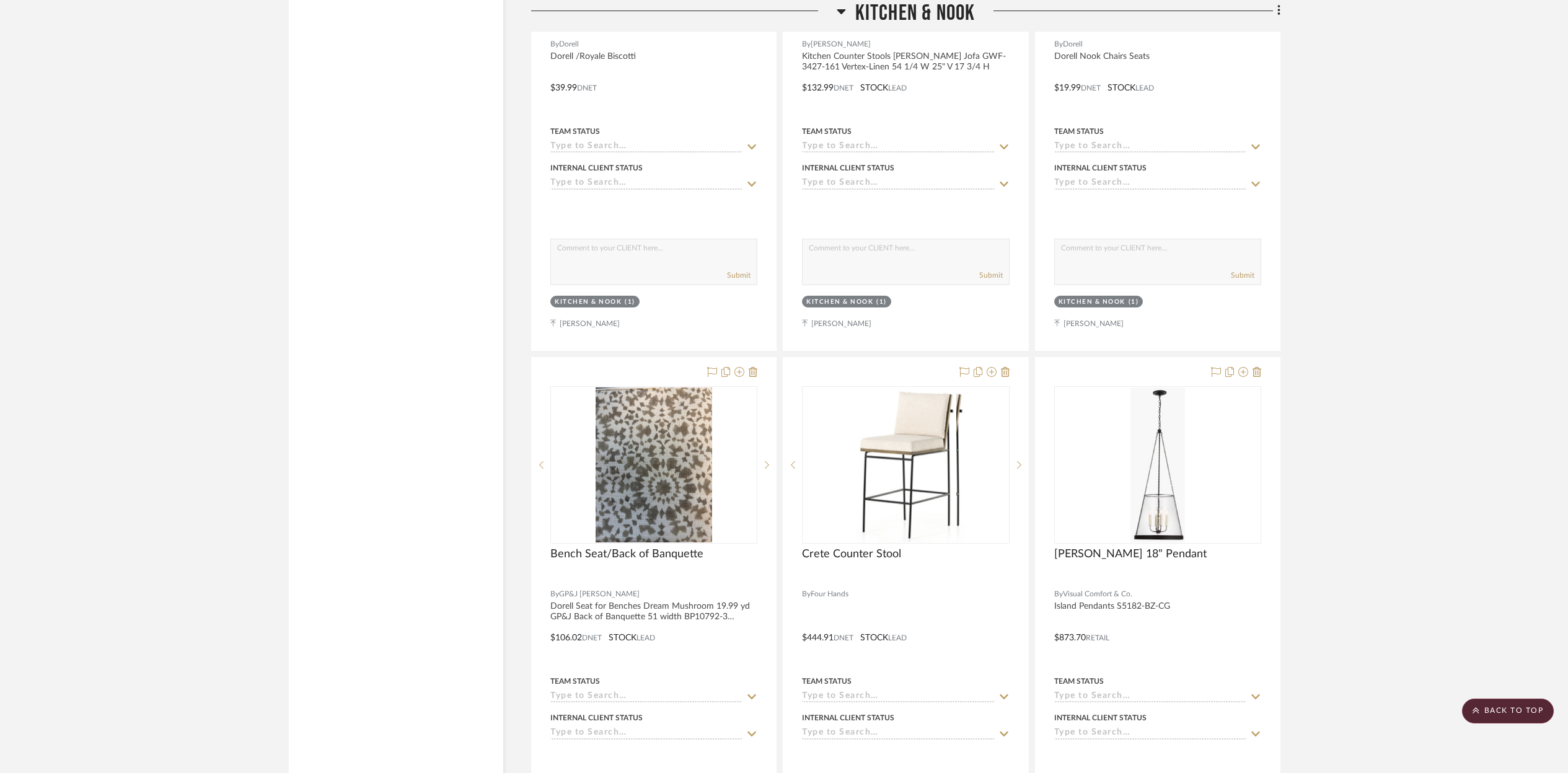
scroll to position [2322, 0]
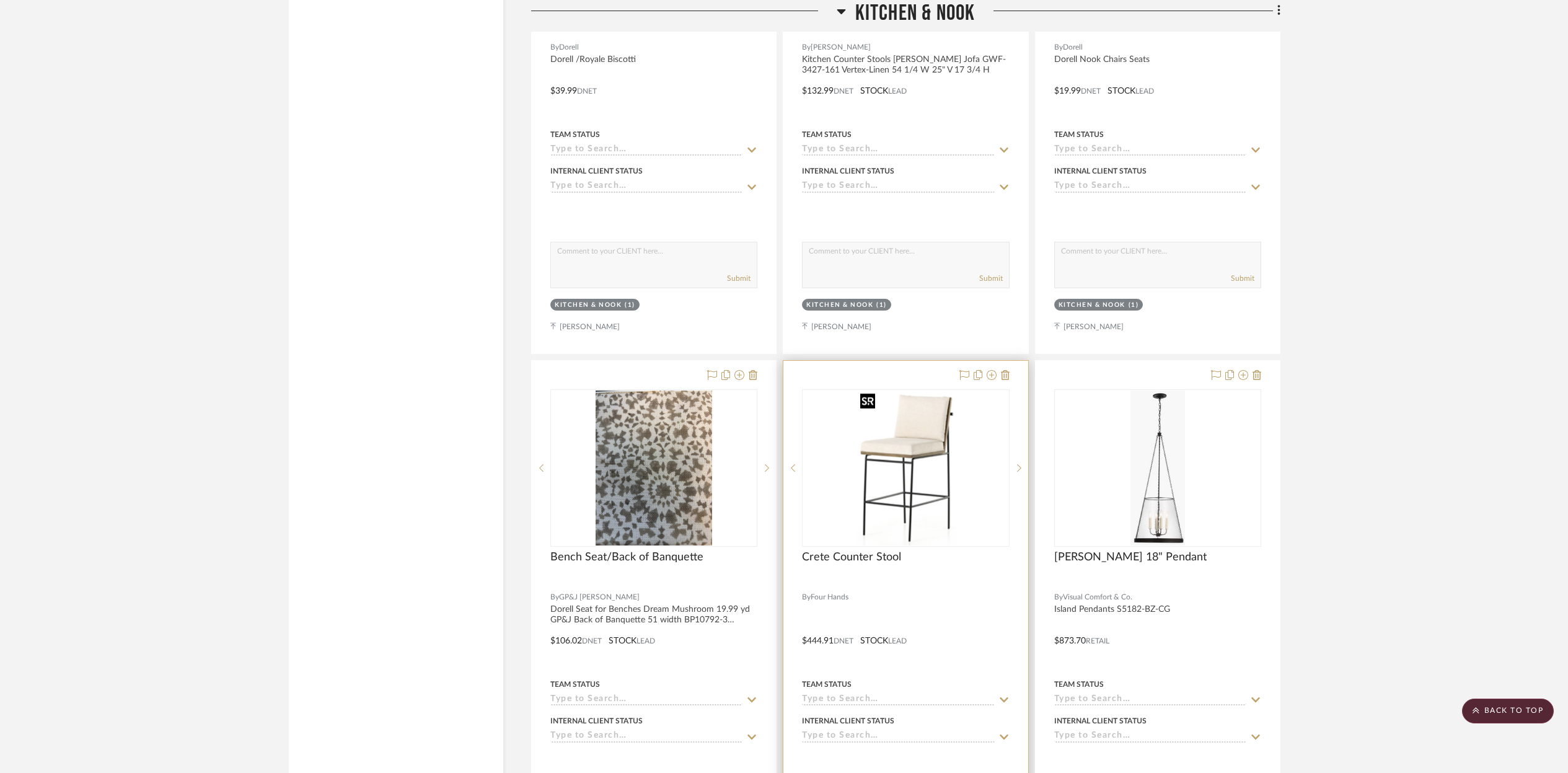
click at [884, 528] on img "0" at bounding box center [905, 468] width 100 height 155
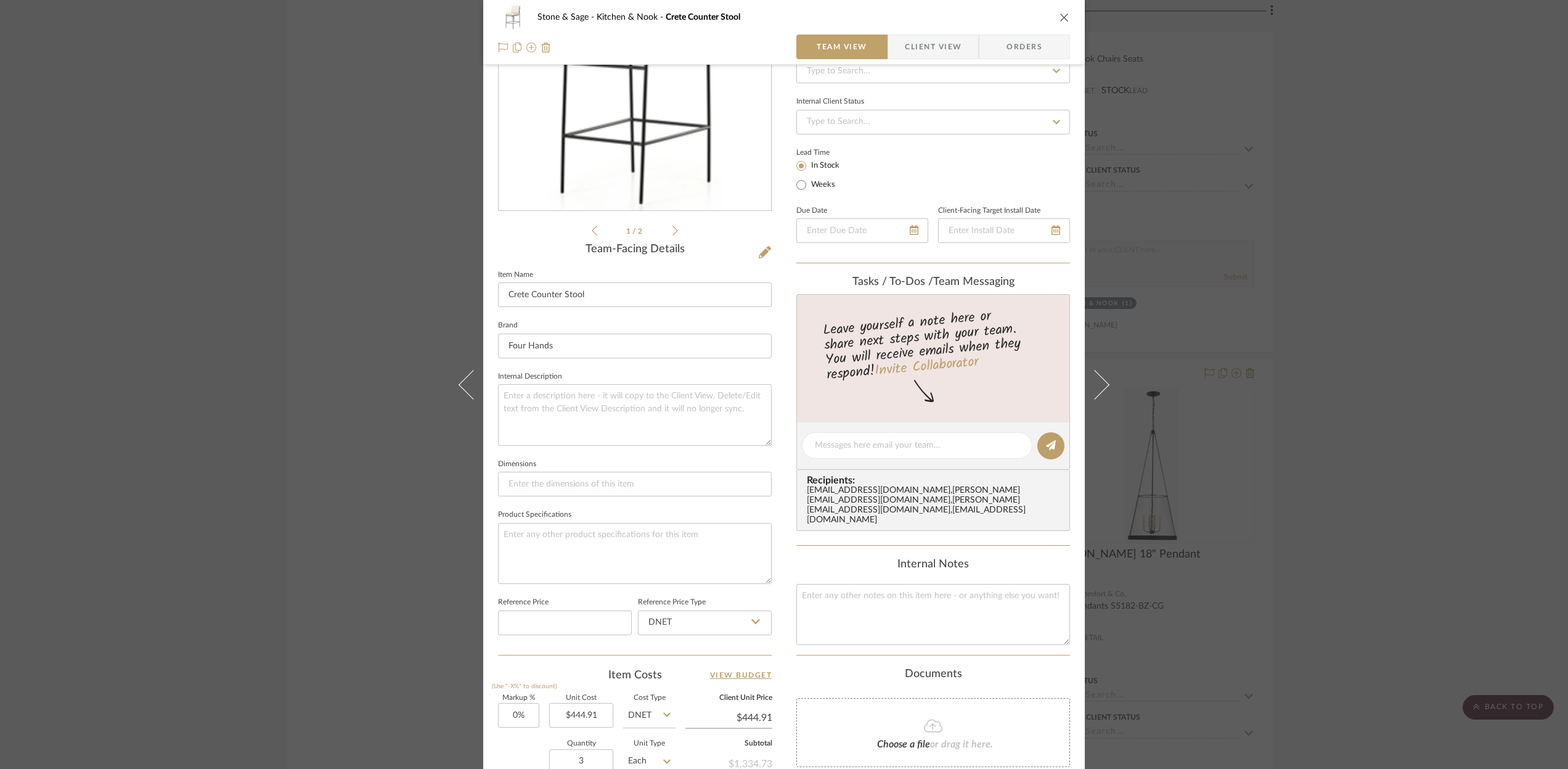
scroll to position [140, 0]
click at [1062, 13] on icon "close" at bounding box center [1064, 17] width 10 height 10
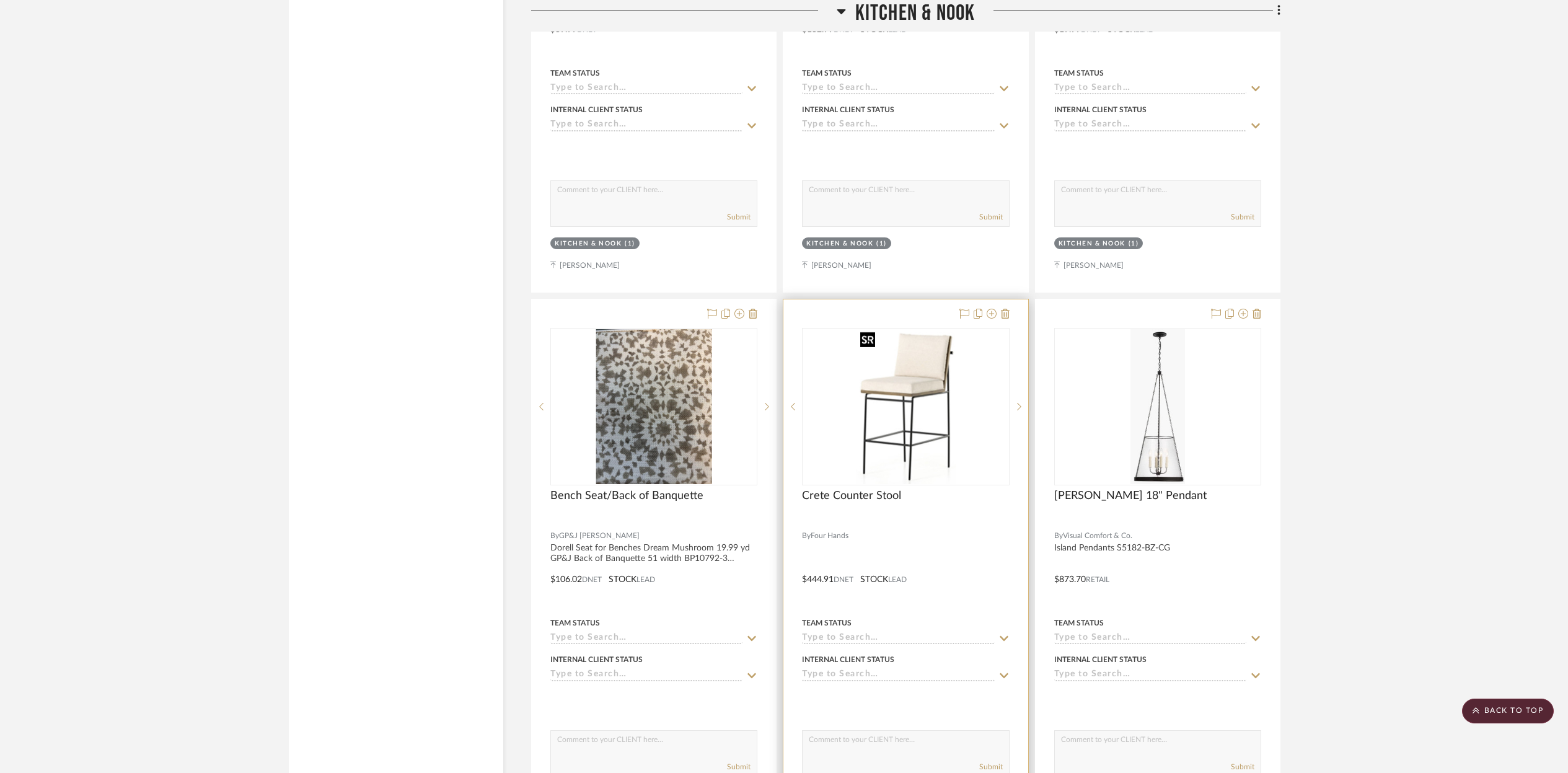
scroll to position [2412, 0]
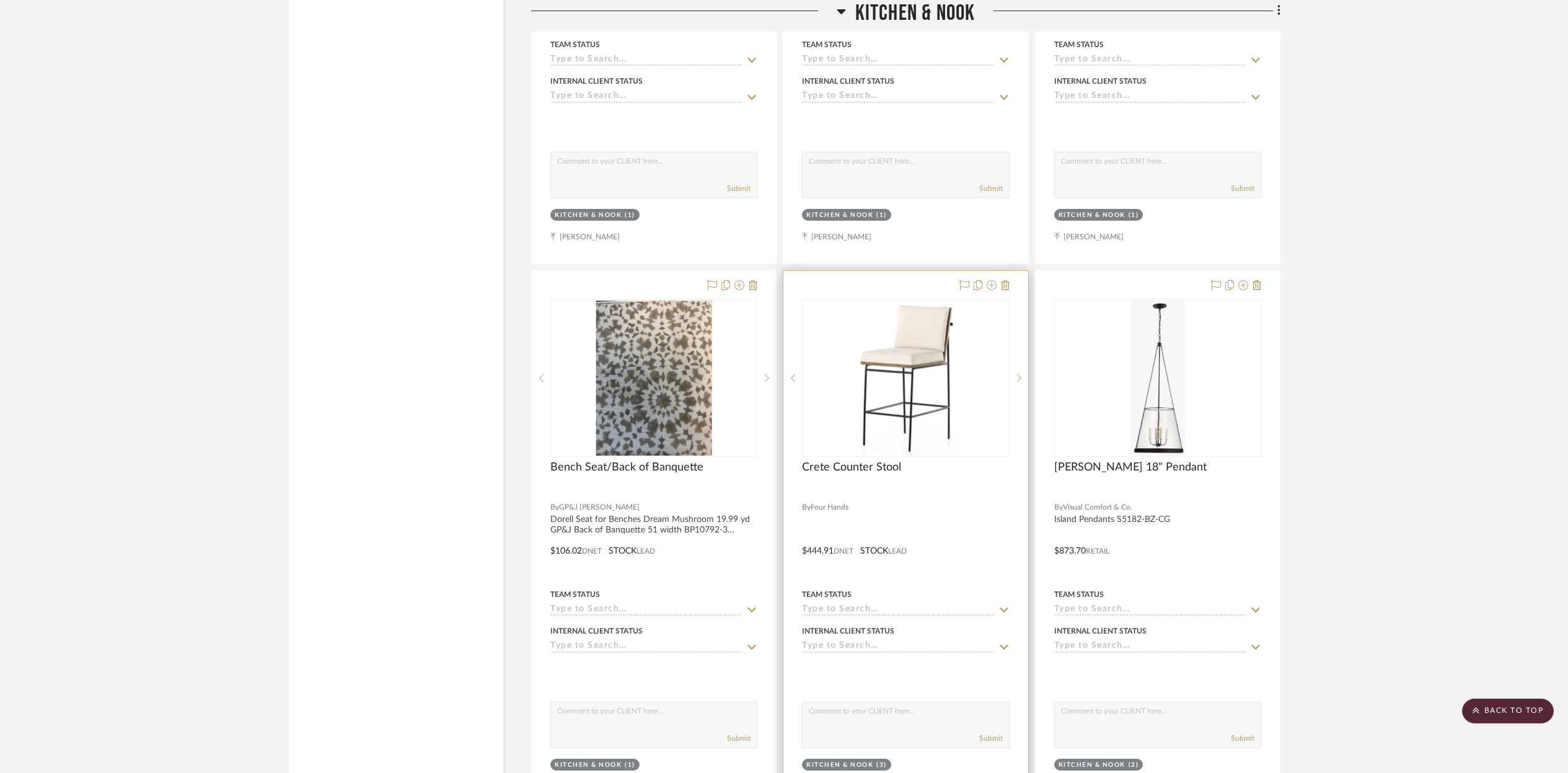
click at [953, 473] on div "Crete Counter Stool" at bounding box center [905, 474] width 207 height 28
click at [953, 428] on img "0" at bounding box center [905, 380] width 100 height 155
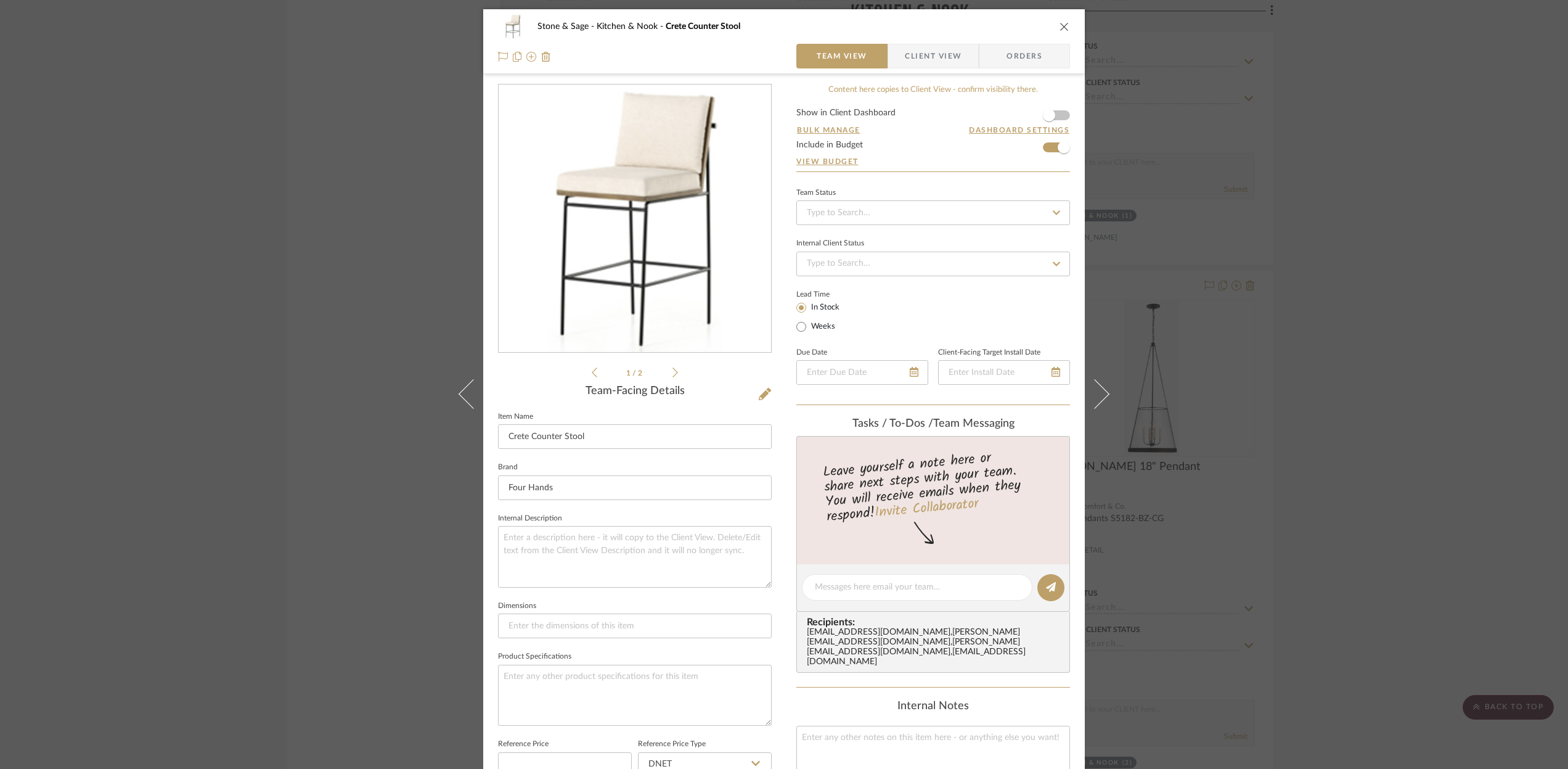
scroll to position [1, 0]
click at [1059, 25] on button "close" at bounding box center [1064, 26] width 11 height 11
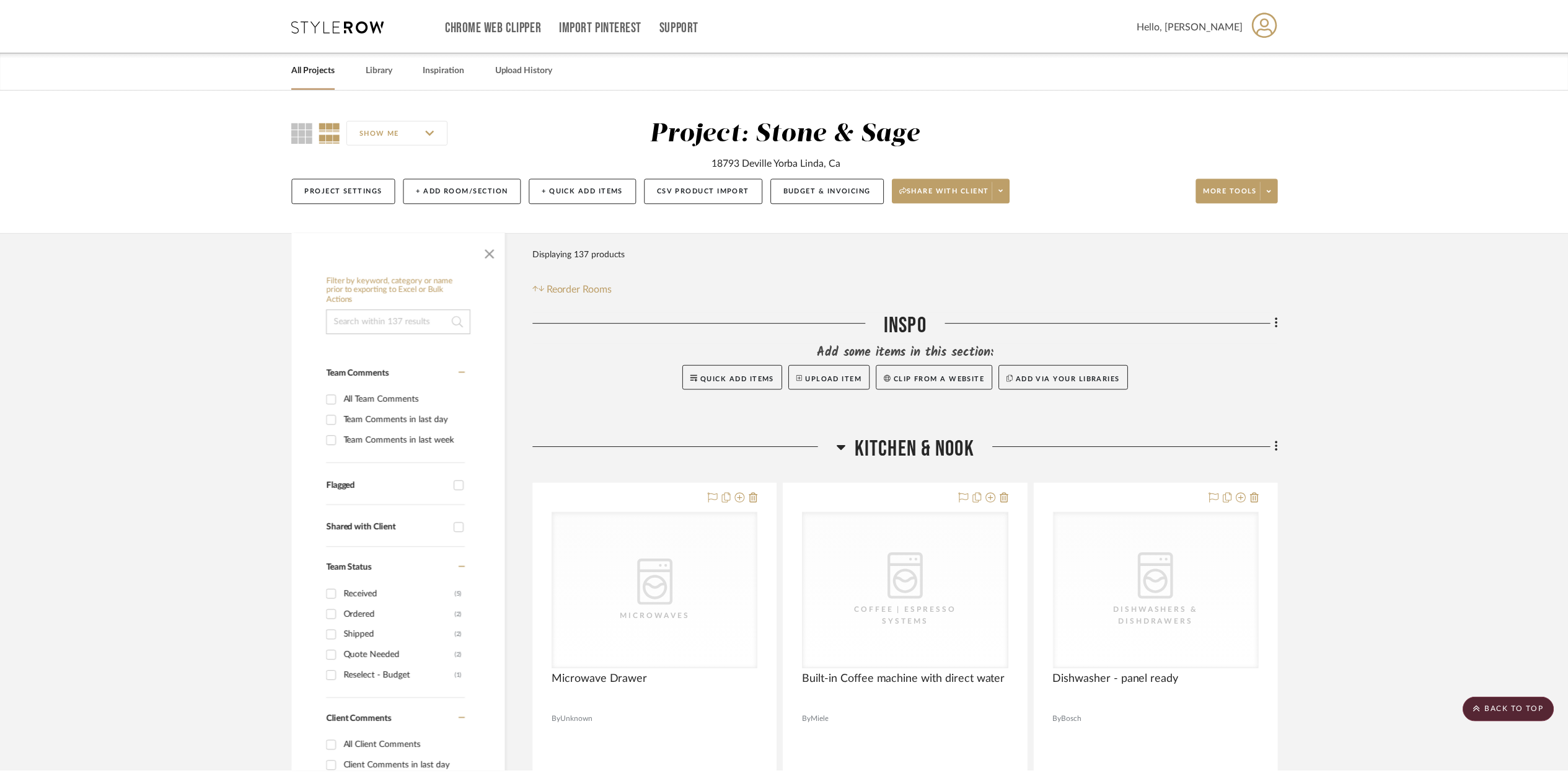
scroll to position [2410, 0]
